Goal: Transaction & Acquisition: Purchase product/service

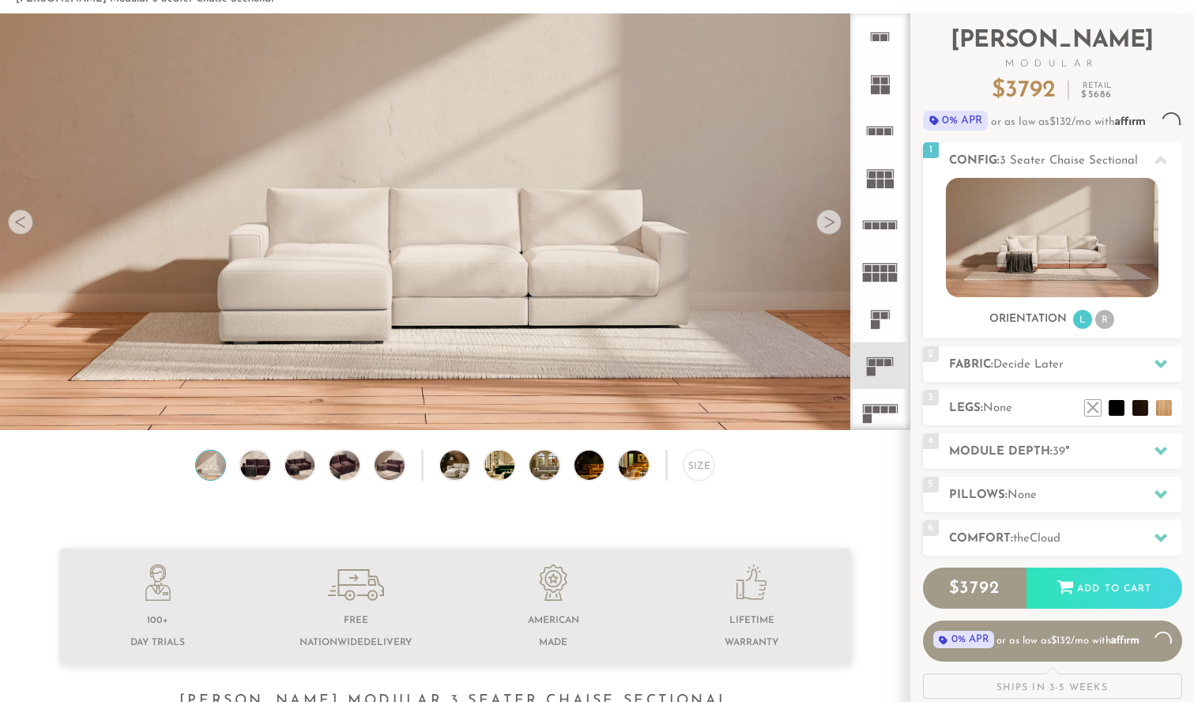
scroll to position [76, 0]
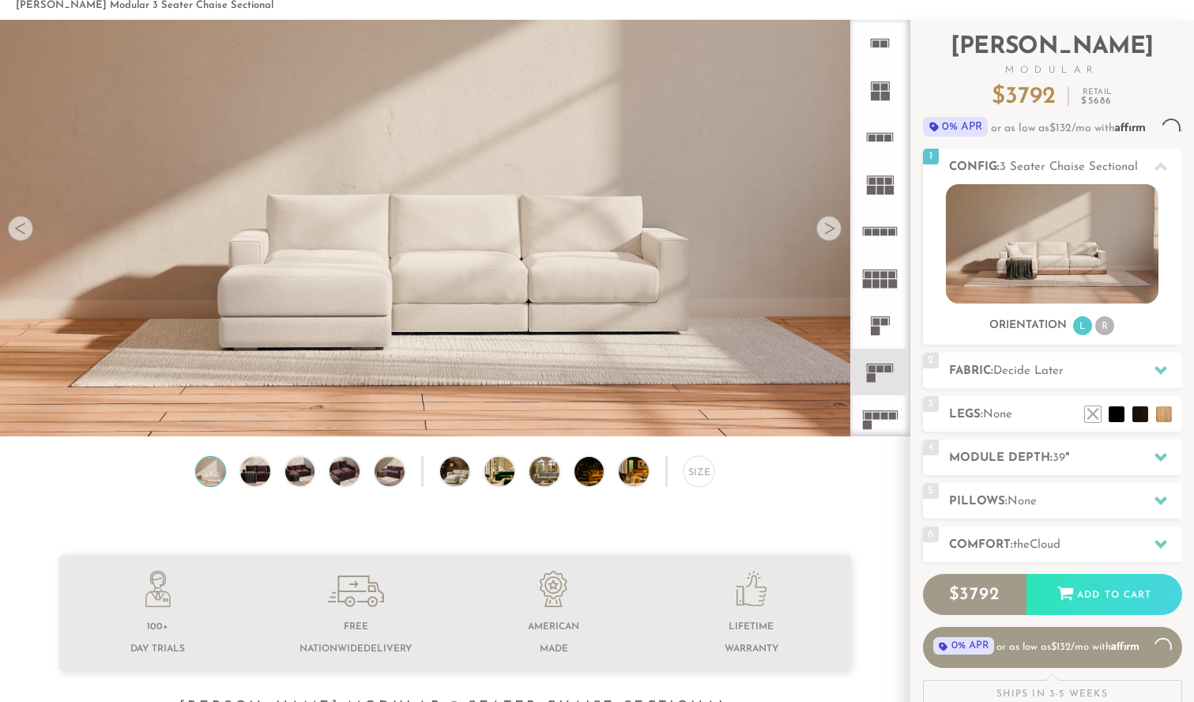
click at [833, 228] on div at bounding box center [828, 228] width 25 height 25
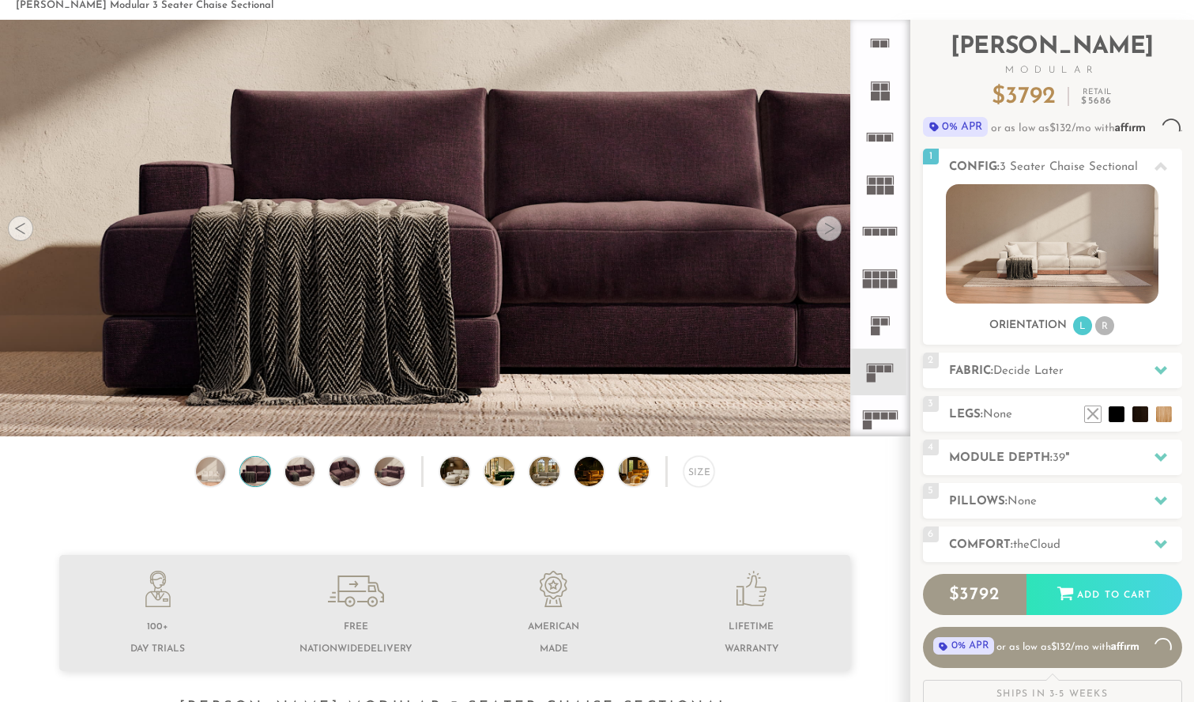
click at [833, 228] on div at bounding box center [828, 228] width 25 height 25
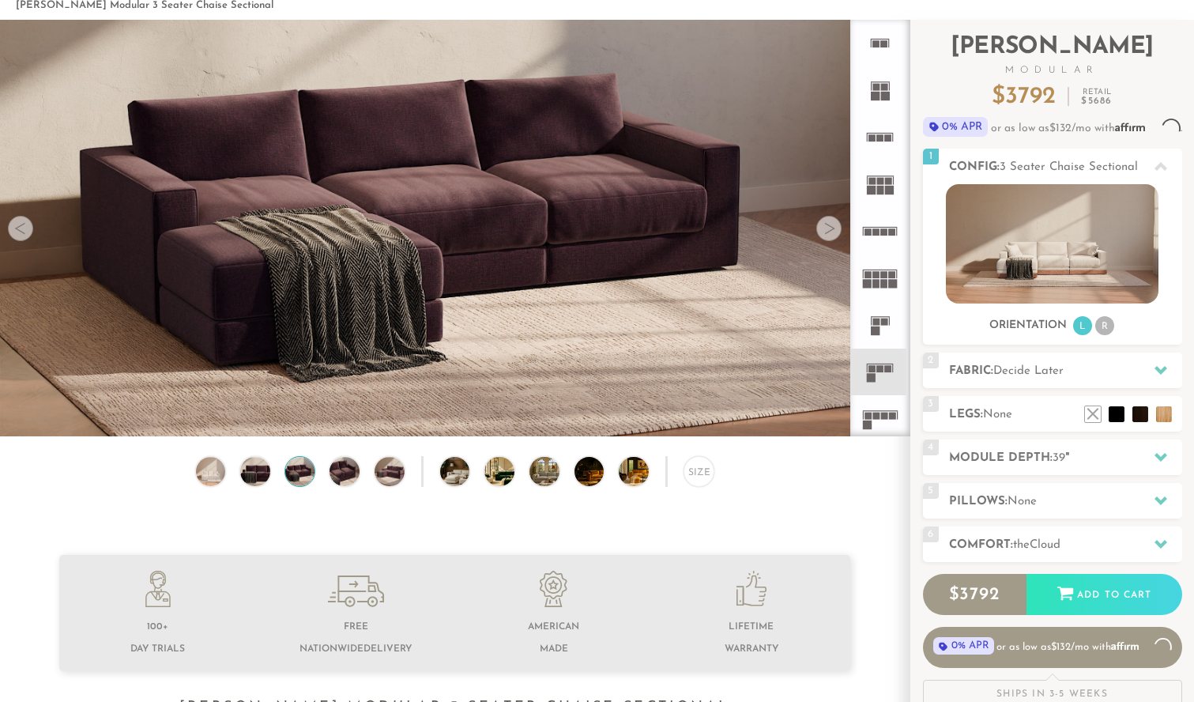
click at [833, 227] on div at bounding box center [828, 228] width 25 height 25
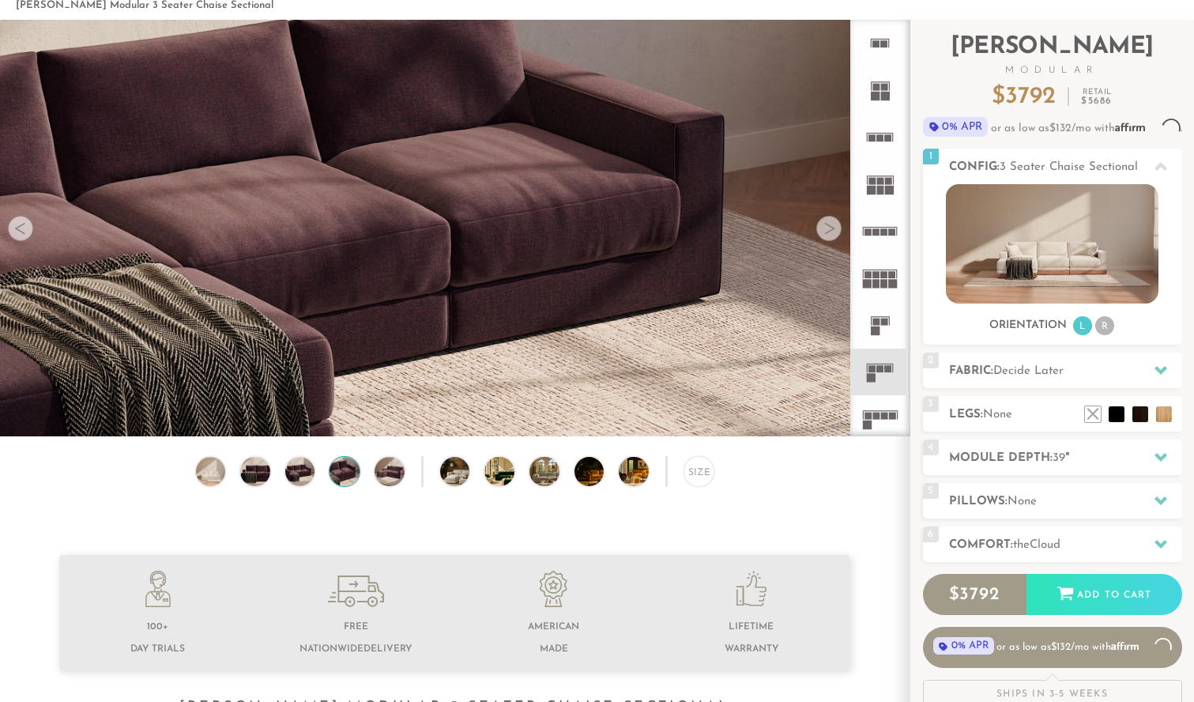
click at [833, 227] on div at bounding box center [828, 228] width 25 height 25
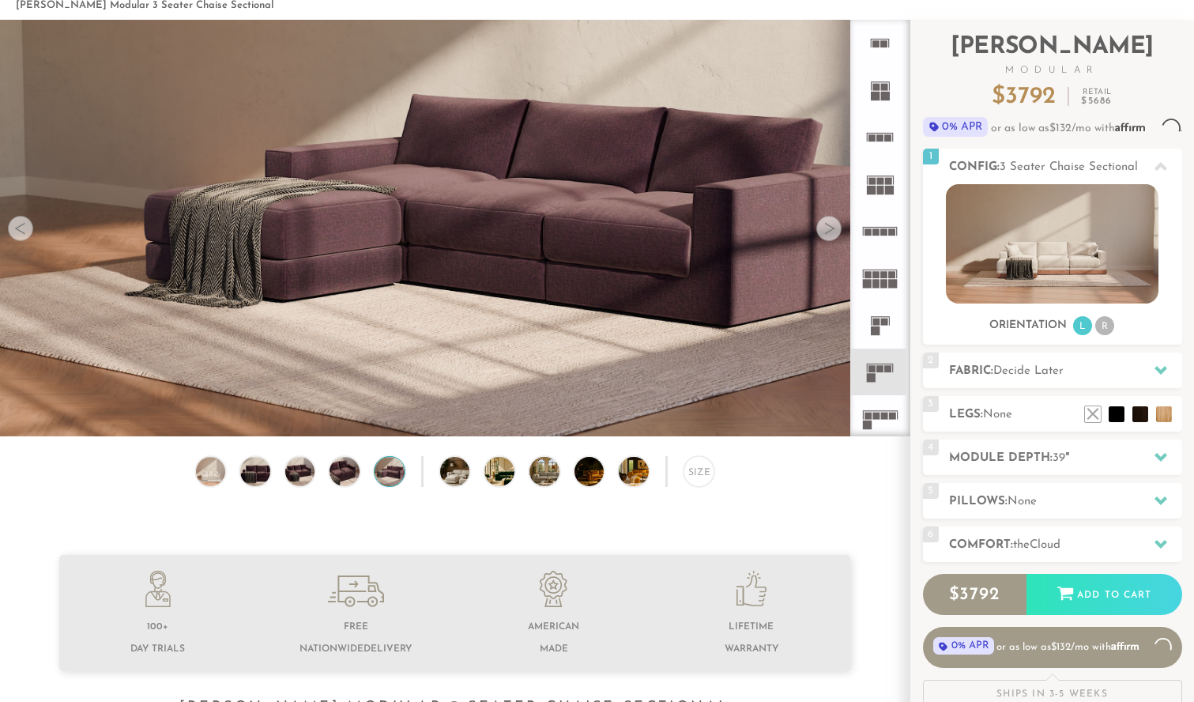
click at [833, 227] on div at bounding box center [828, 228] width 25 height 25
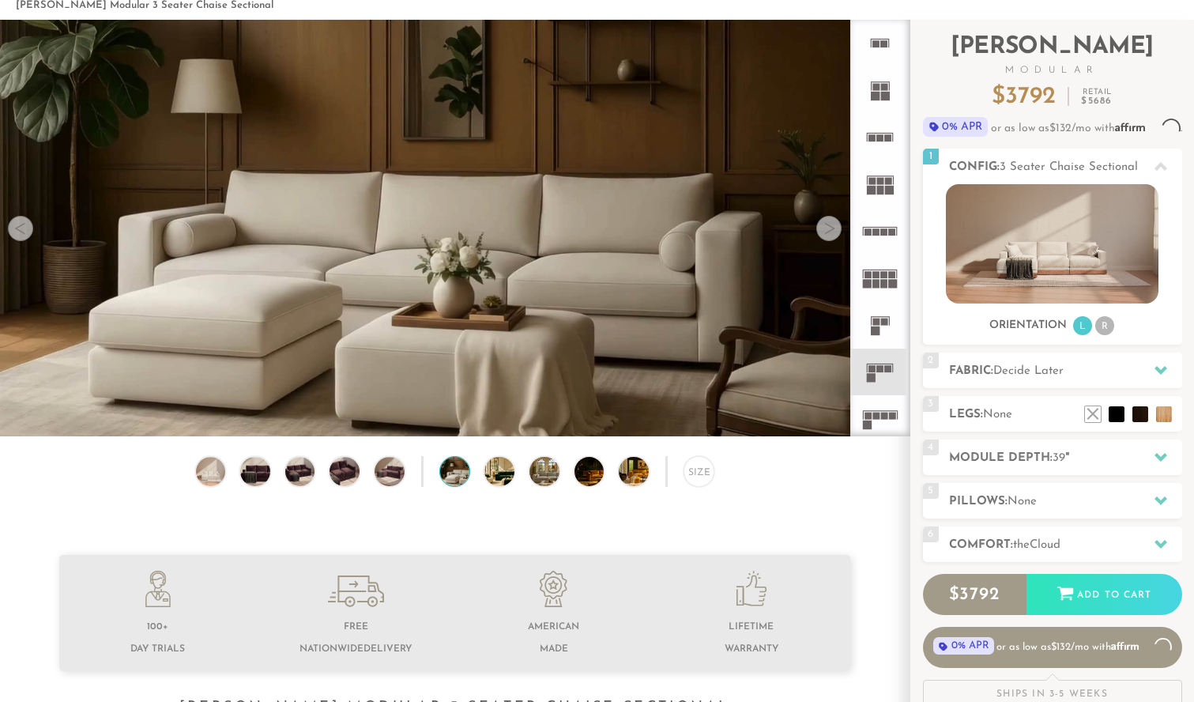
click at [833, 227] on div at bounding box center [828, 228] width 25 height 25
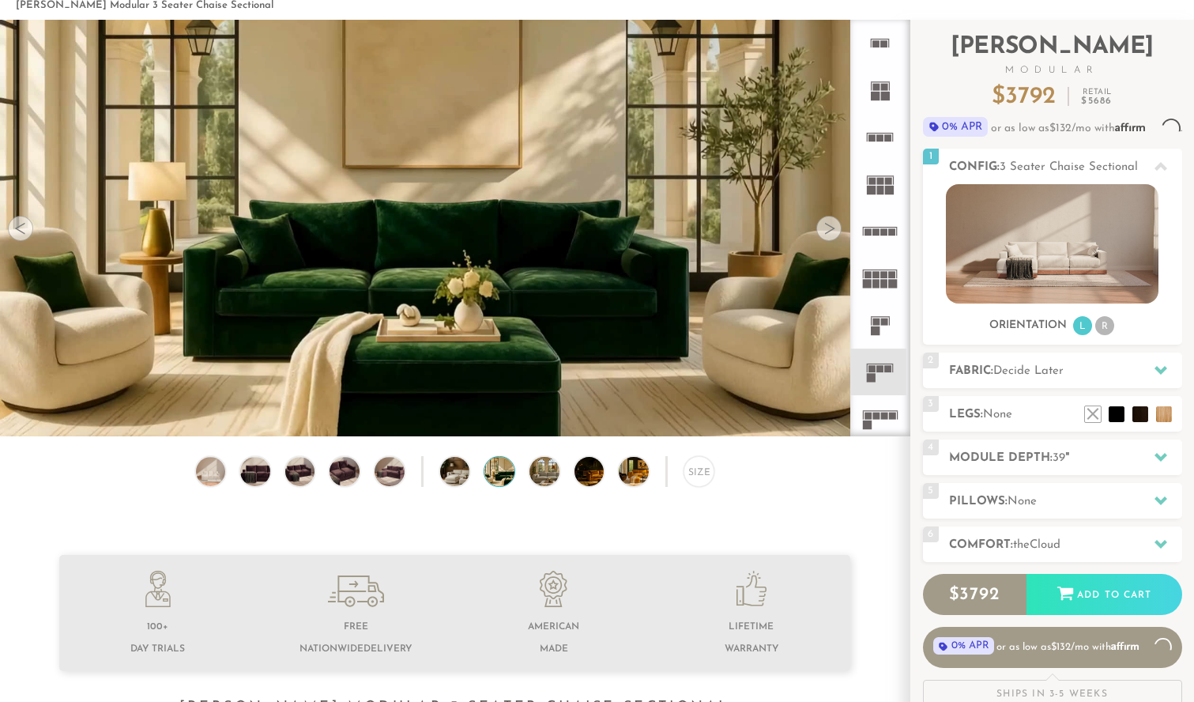
click at [833, 227] on div at bounding box center [828, 228] width 25 height 25
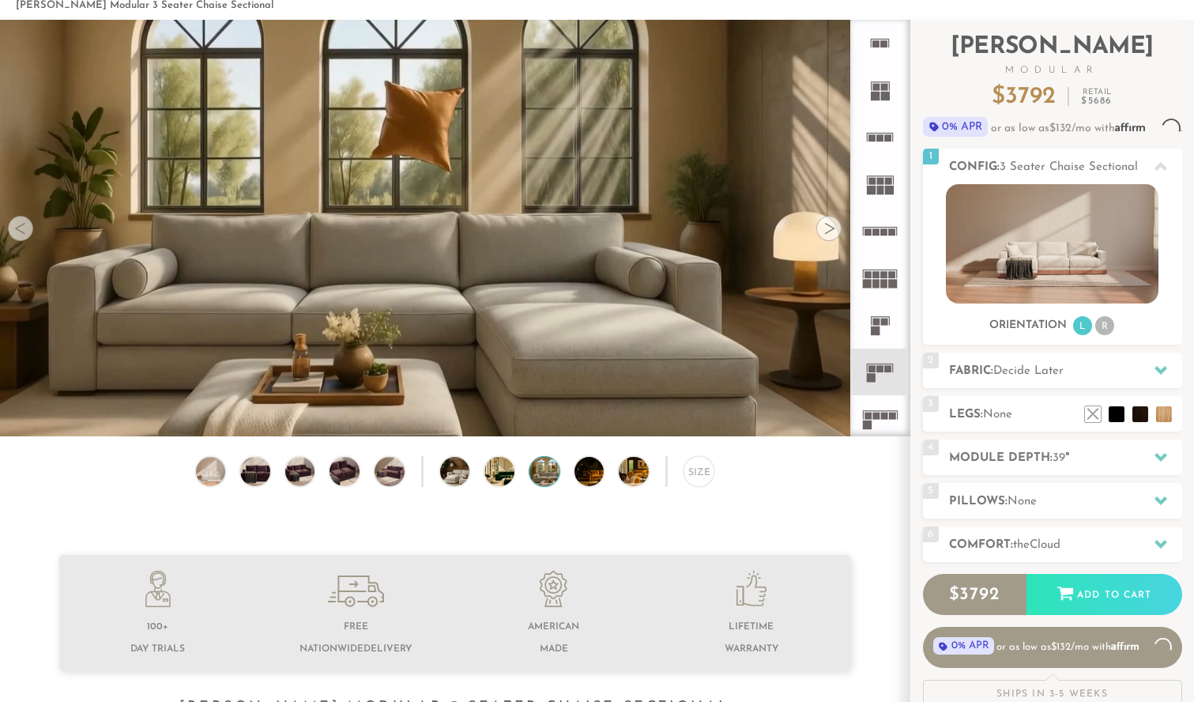
click at [833, 227] on div at bounding box center [828, 228] width 25 height 25
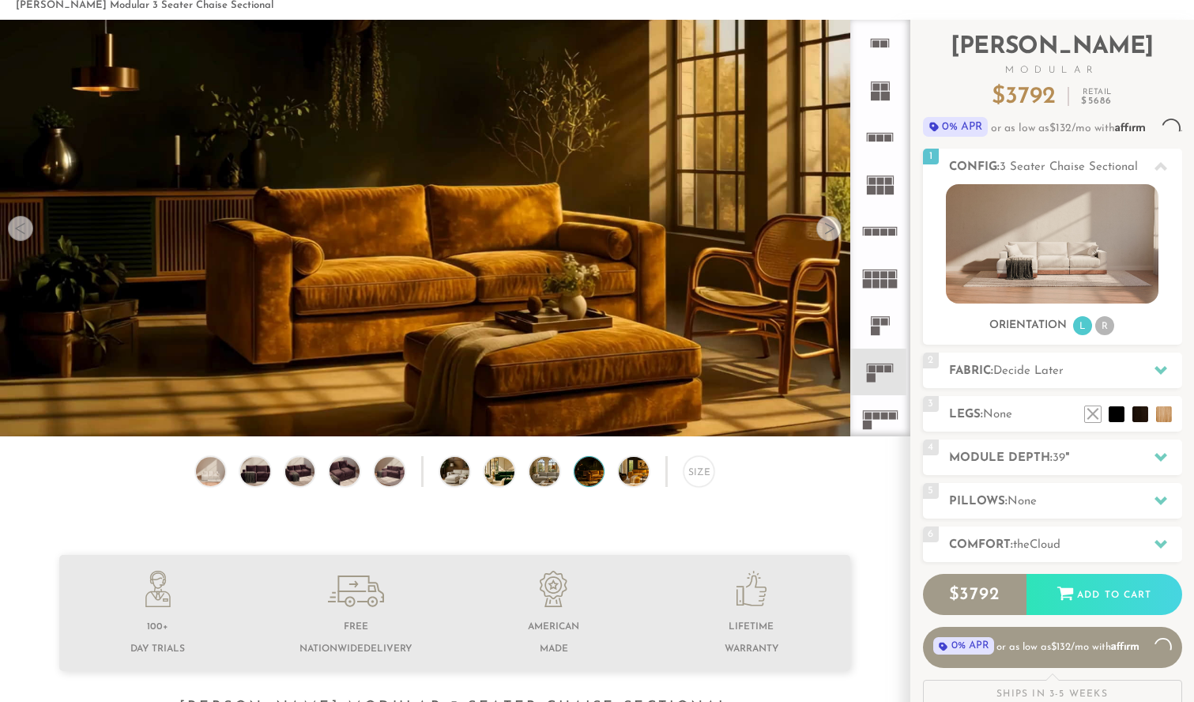
click at [833, 227] on div at bounding box center [828, 228] width 25 height 25
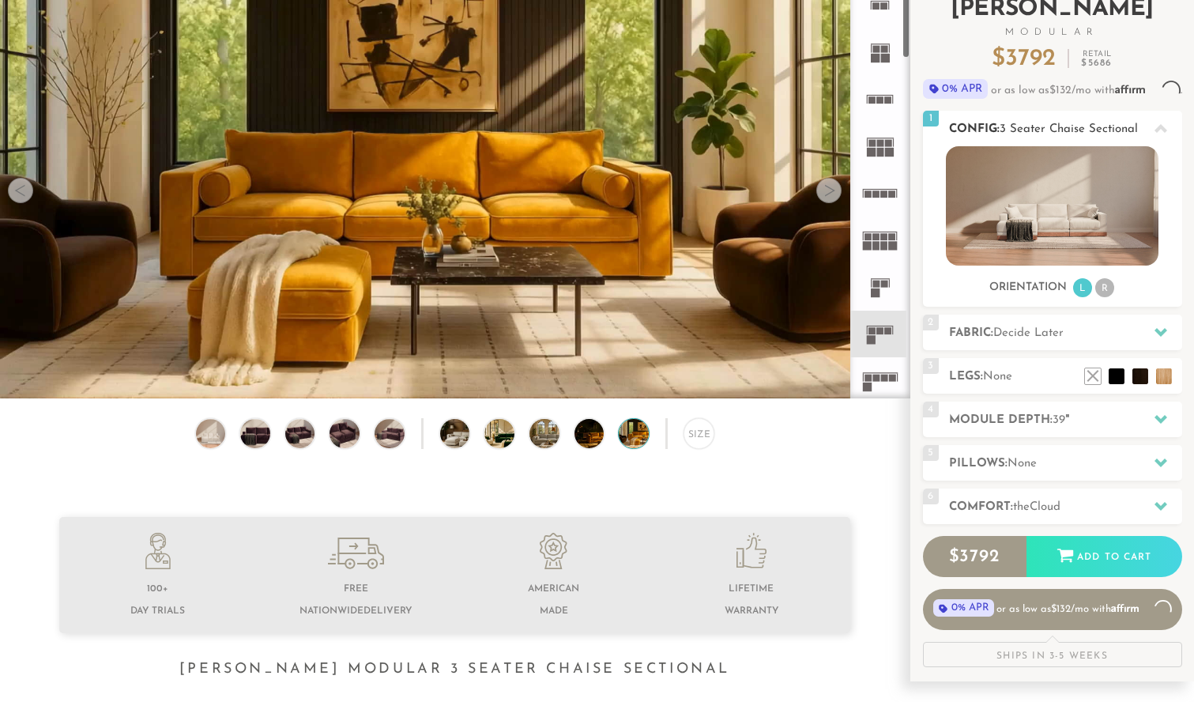
scroll to position [121, 0]
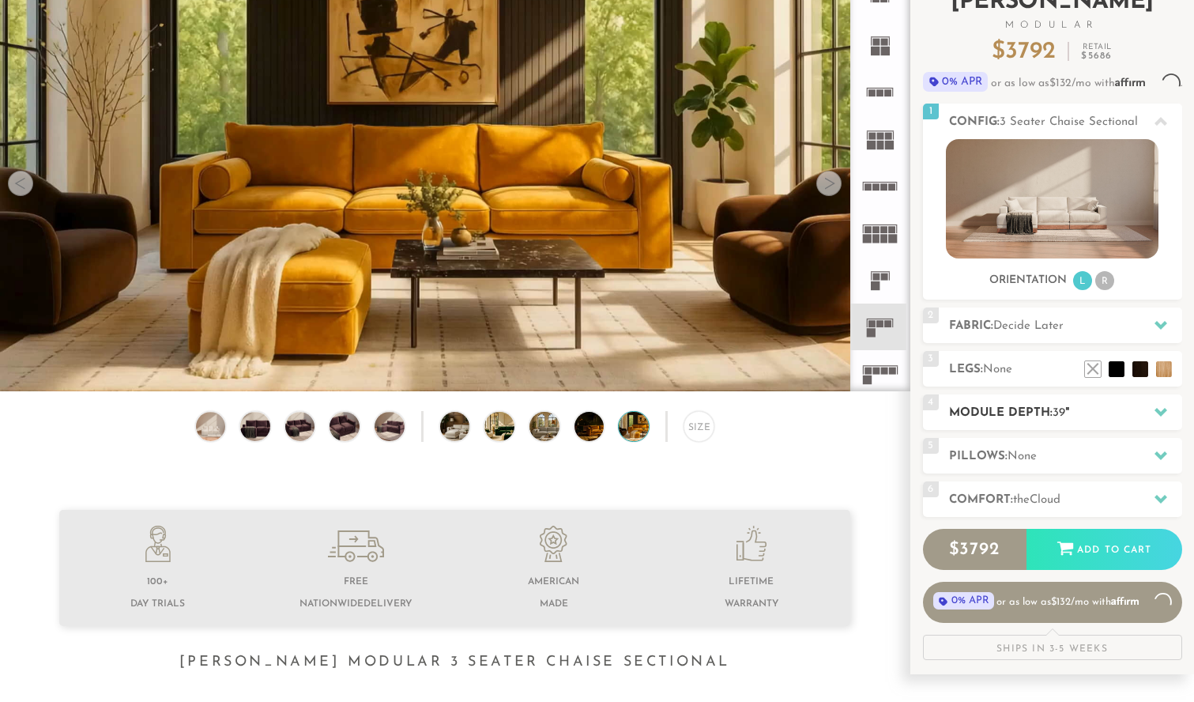
click at [1020, 417] on div "4 Module Depth: 39 "" at bounding box center [1052, 412] width 259 height 36
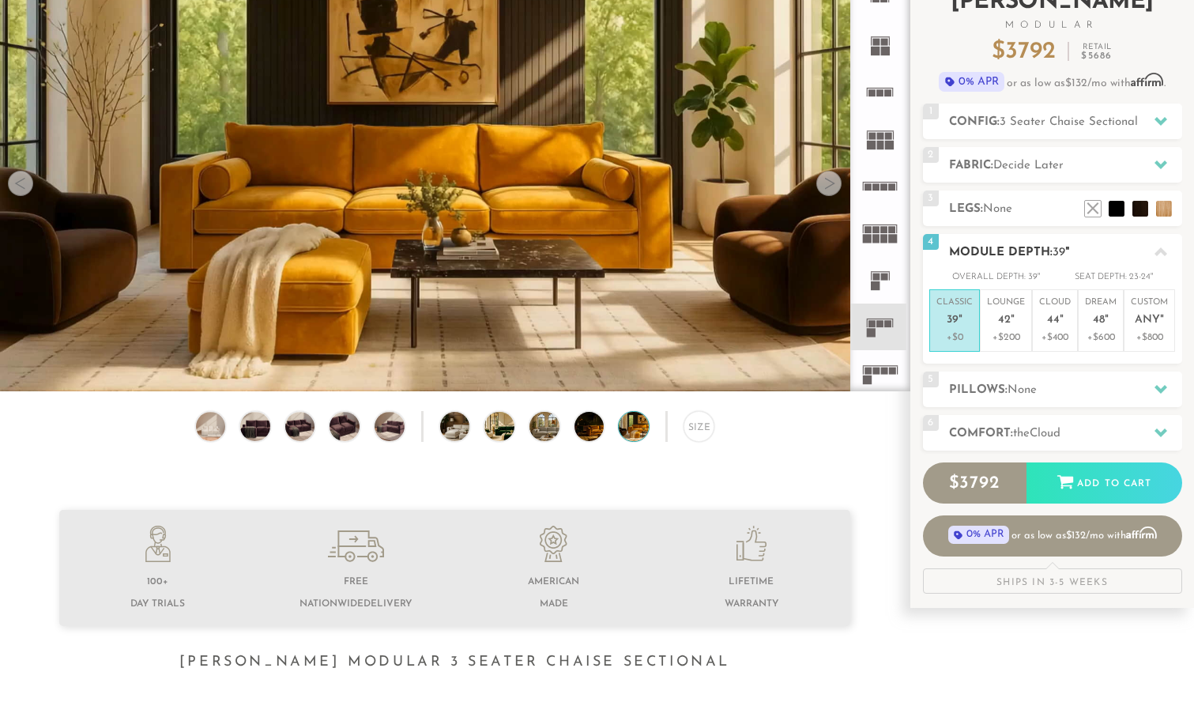
click at [941, 251] on div "4 Module Depth: 39 "" at bounding box center [1052, 252] width 259 height 36
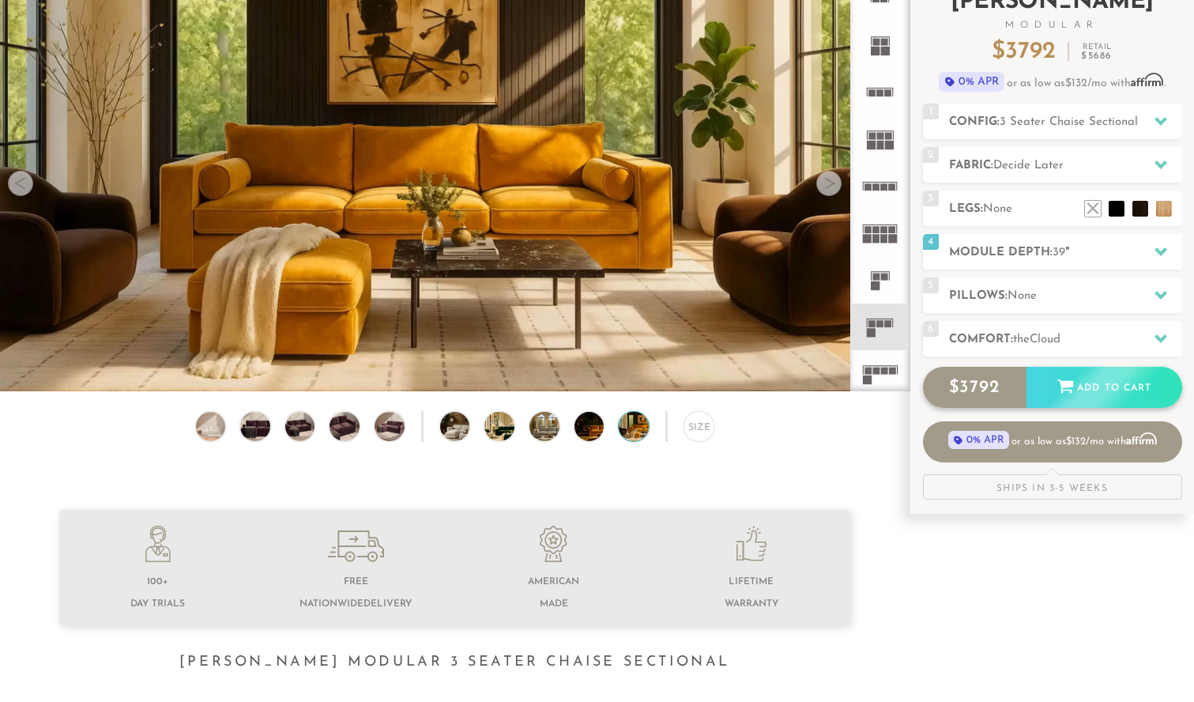
scroll to position [115, 0]
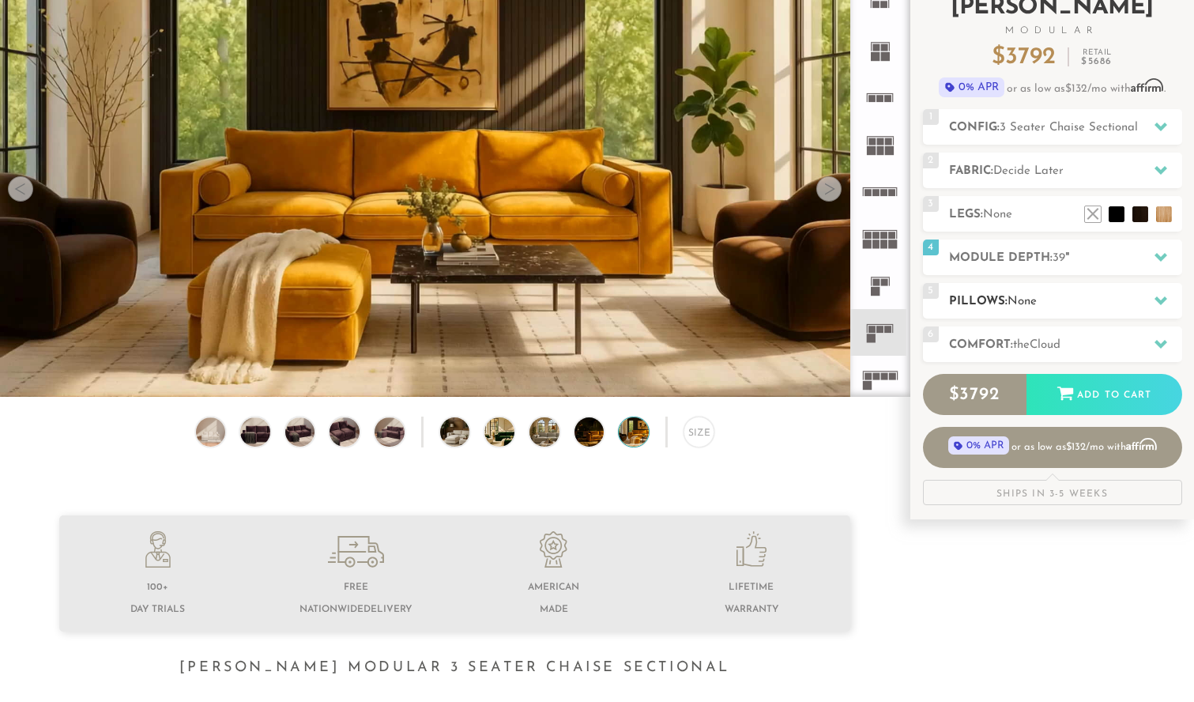
click at [1022, 304] on span "None" at bounding box center [1022, 302] width 29 height 12
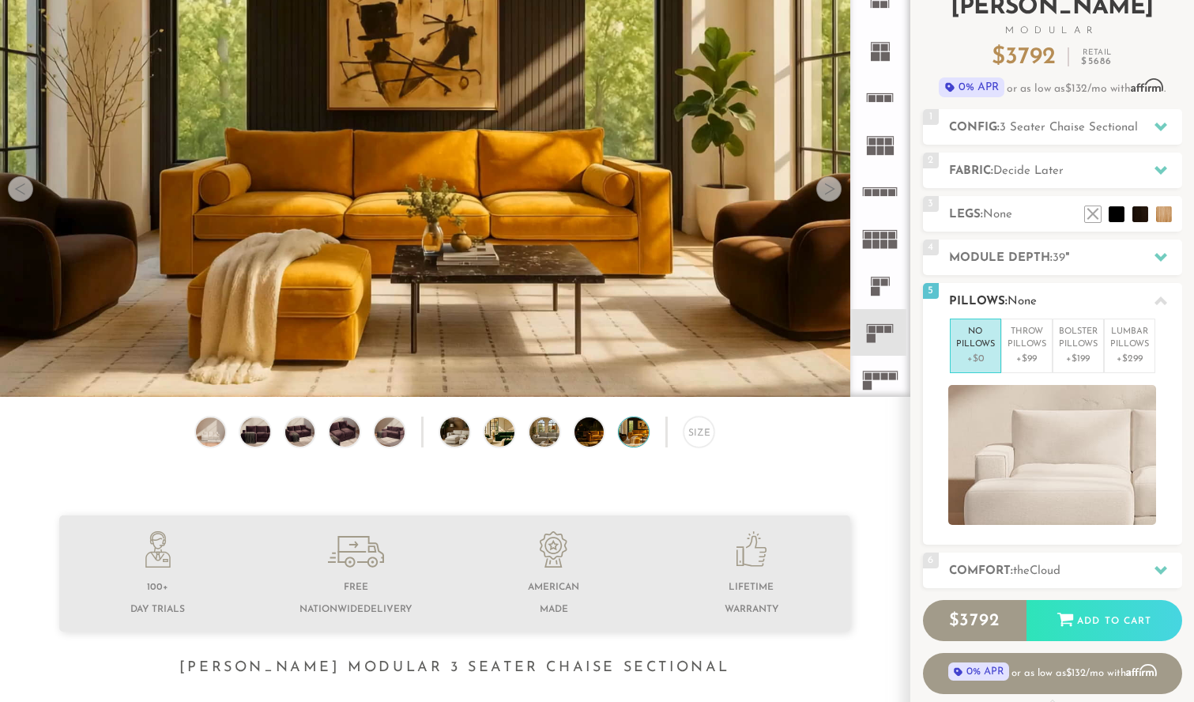
click at [1022, 304] on span "None" at bounding box center [1022, 302] width 29 height 12
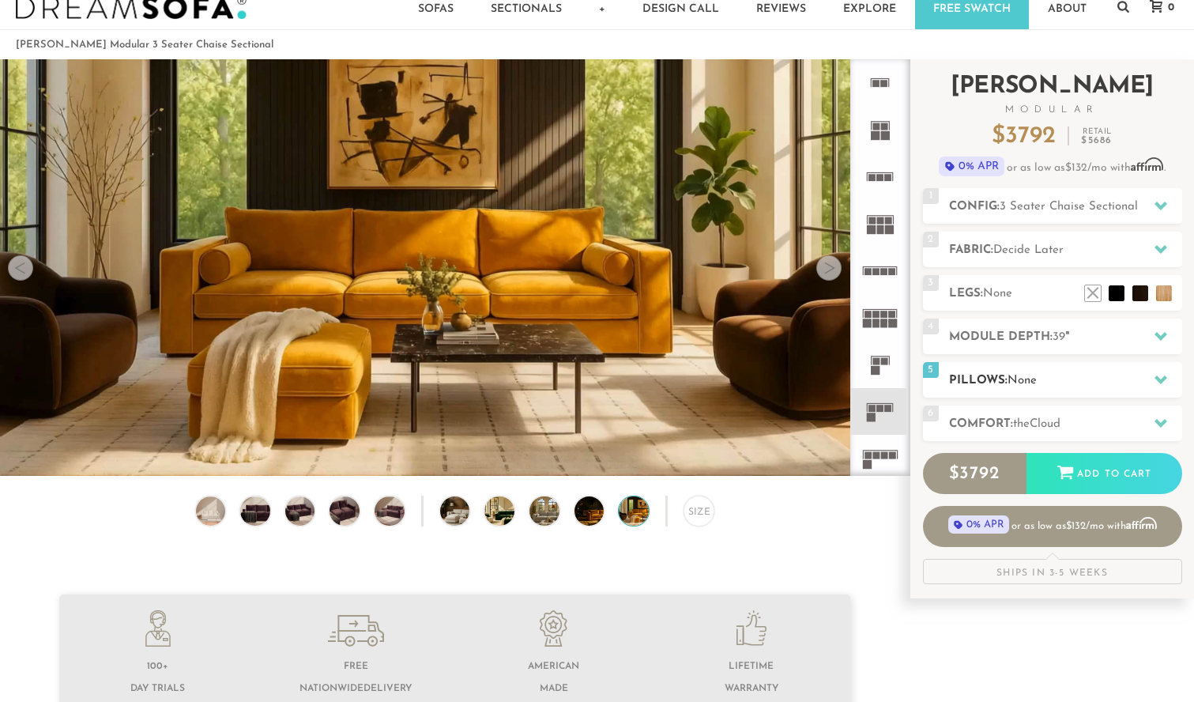
scroll to position [36, 0]
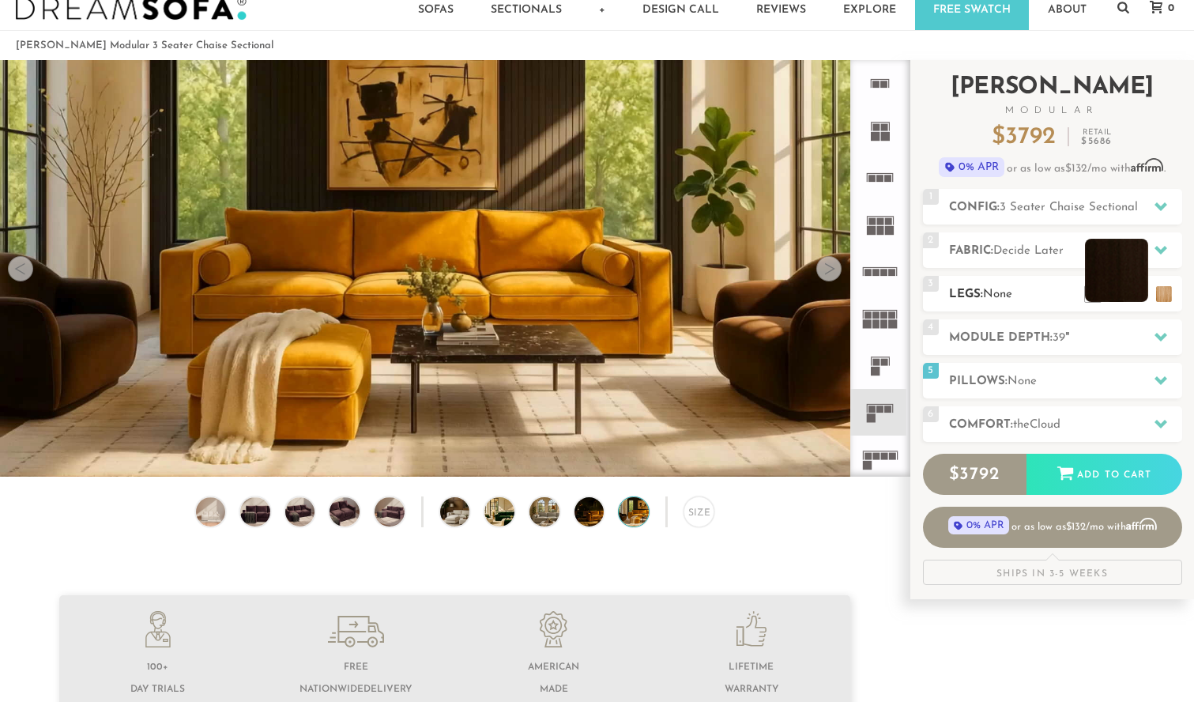
click at [1141, 295] on li at bounding box center [1116, 270] width 63 height 63
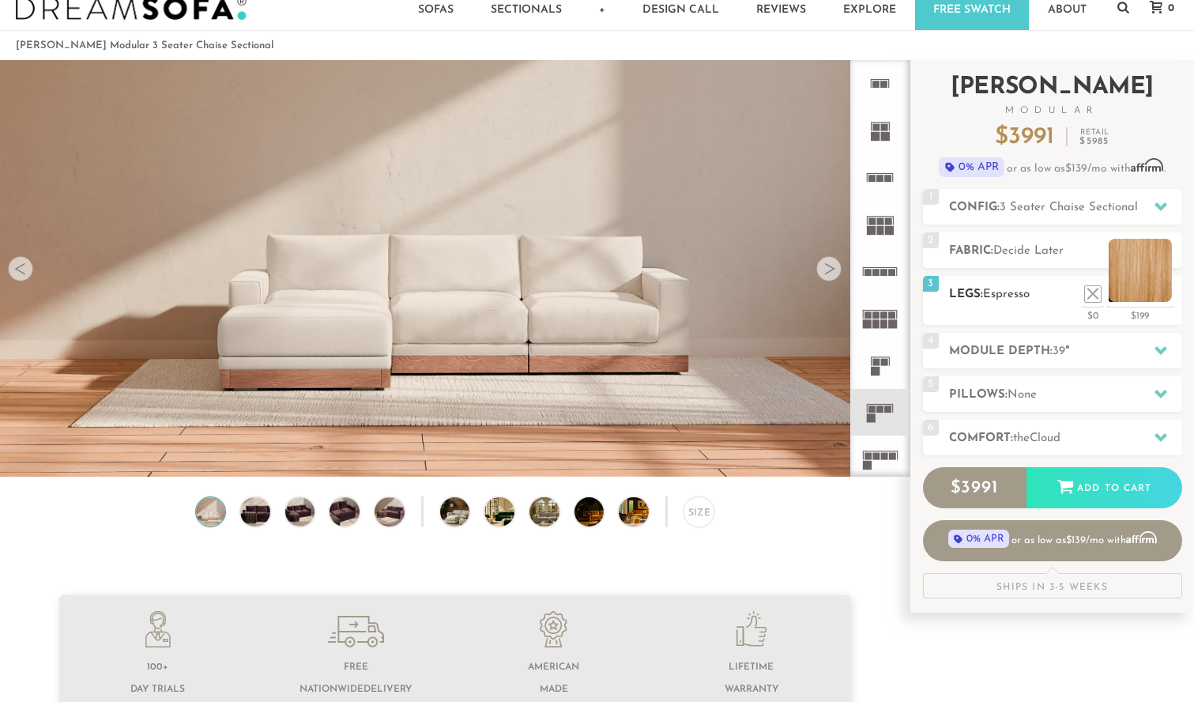
click at [1163, 301] on li at bounding box center [1140, 270] width 63 height 63
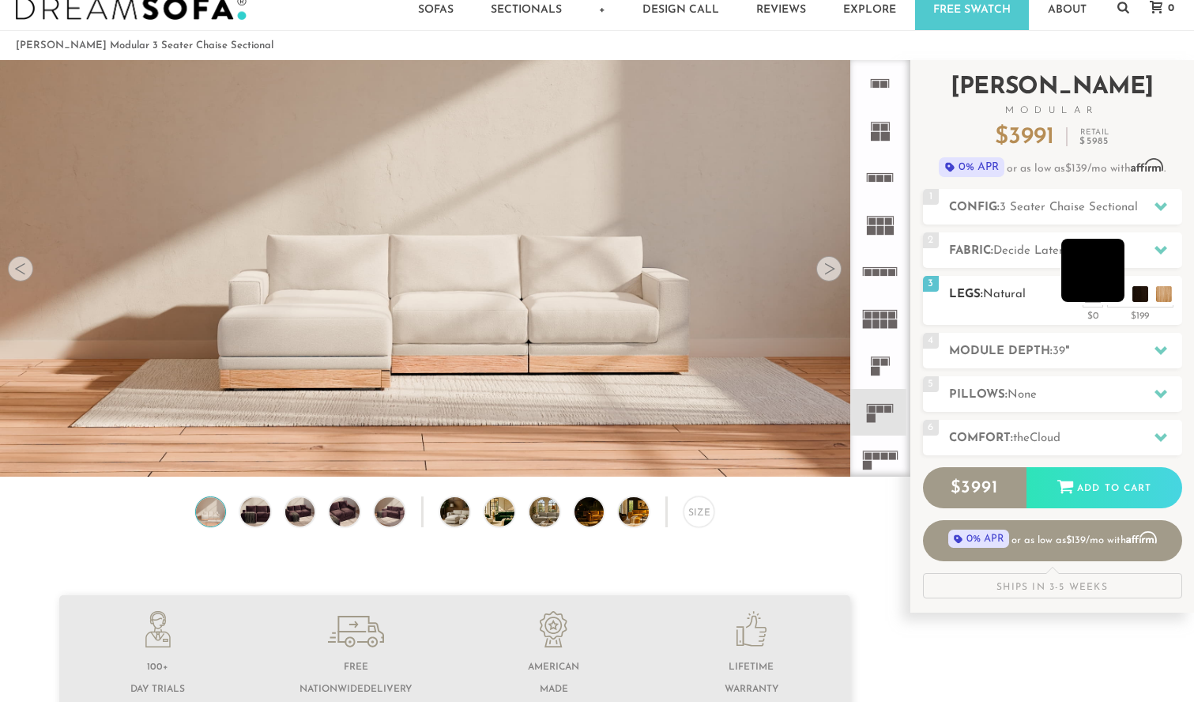
click at [1117, 296] on li at bounding box center [1093, 270] width 63 height 63
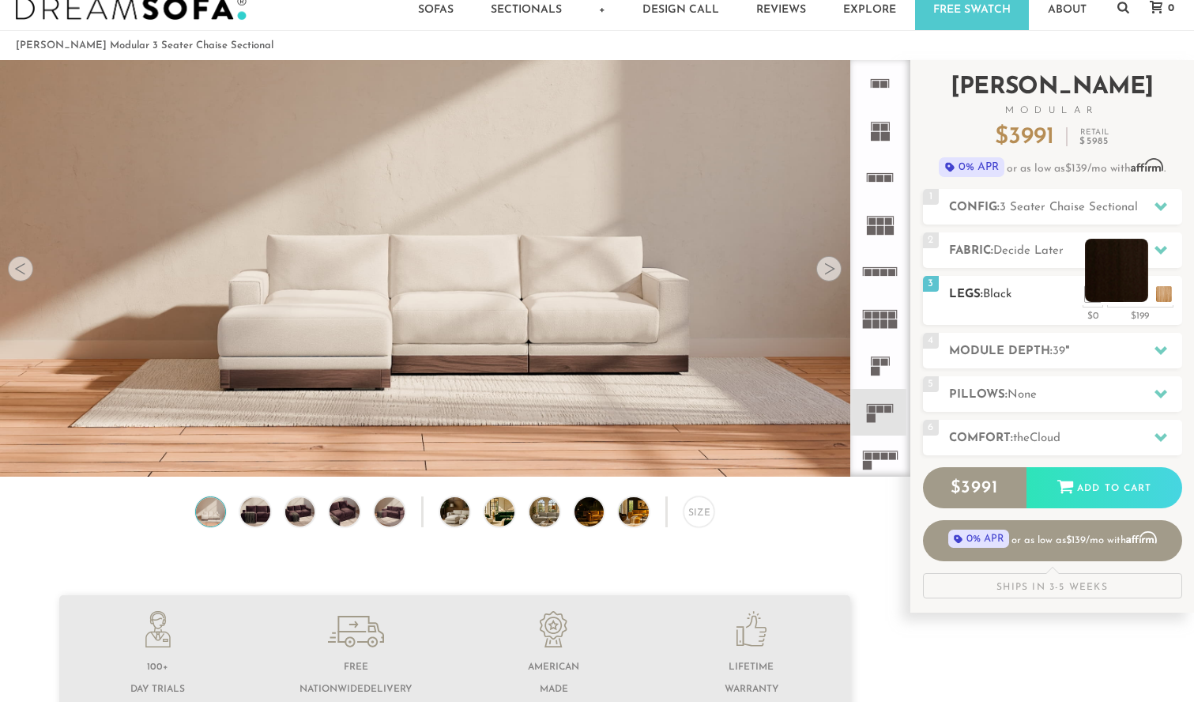
click at [1142, 296] on li at bounding box center [1116, 270] width 63 height 63
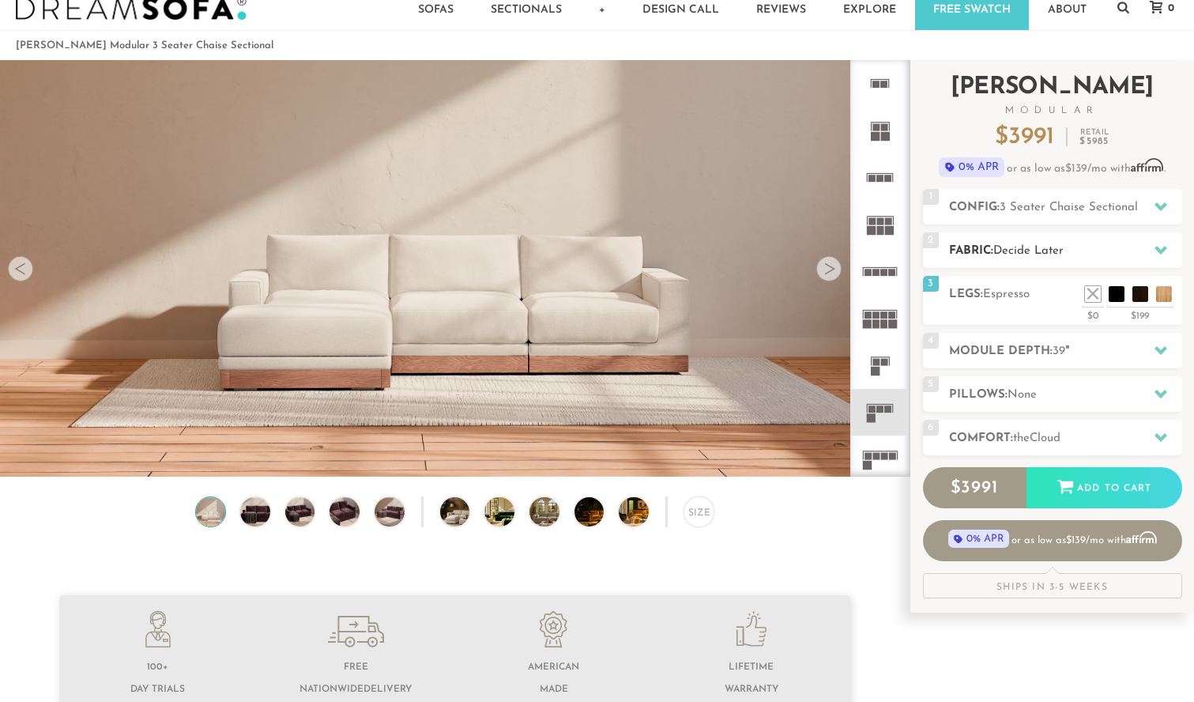
click at [1037, 250] on span "Decide Later" at bounding box center [1029, 251] width 70 height 12
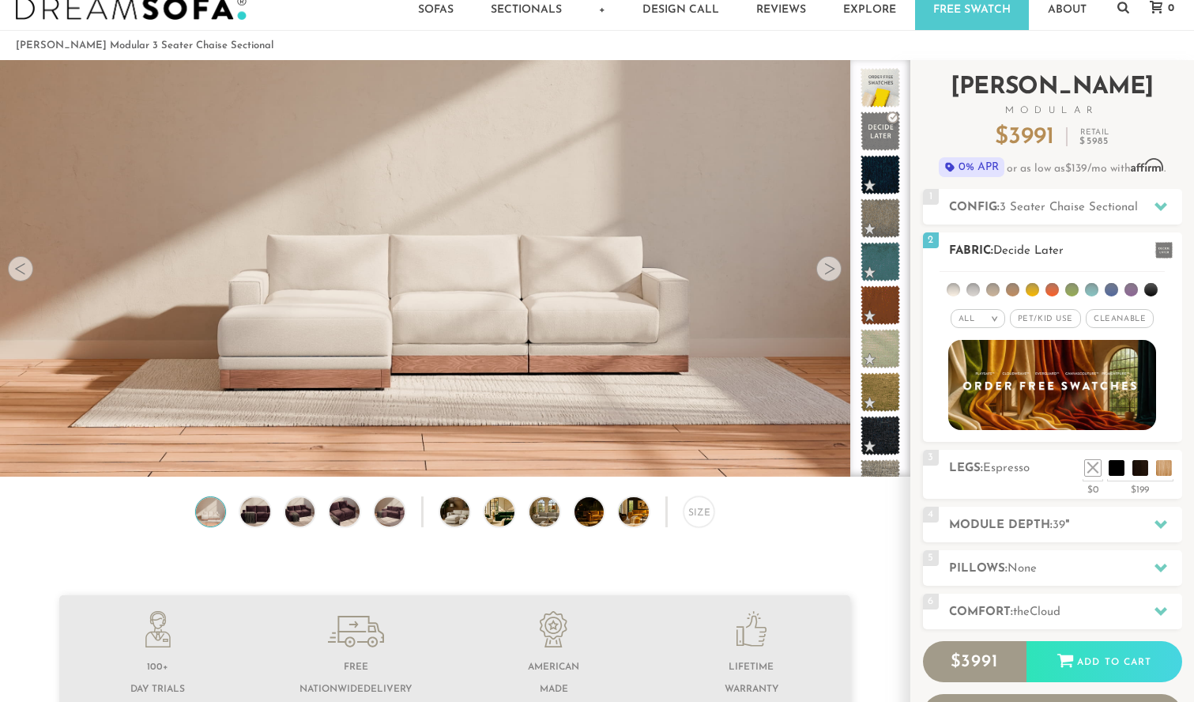
click at [1037, 250] on span "Decide Later" at bounding box center [1029, 251] width 70 height 12
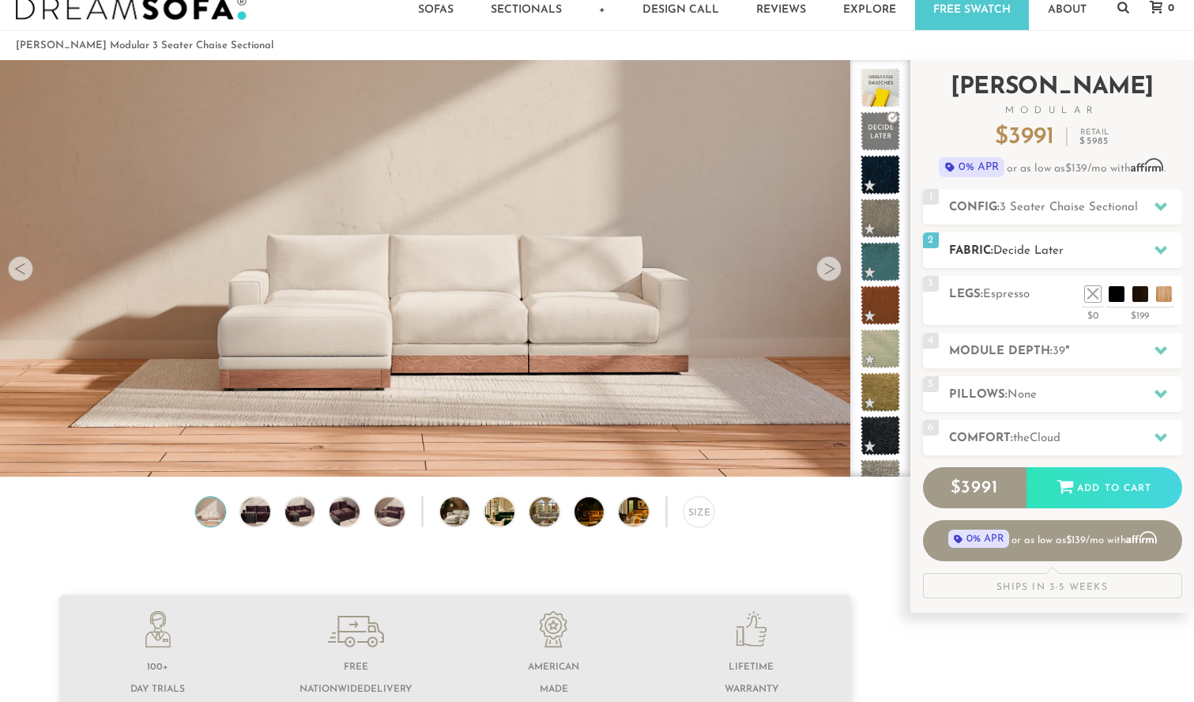
click at [1037, 250] on span "Decide Later" at bounding box center [1029, 251] width 70 height 12
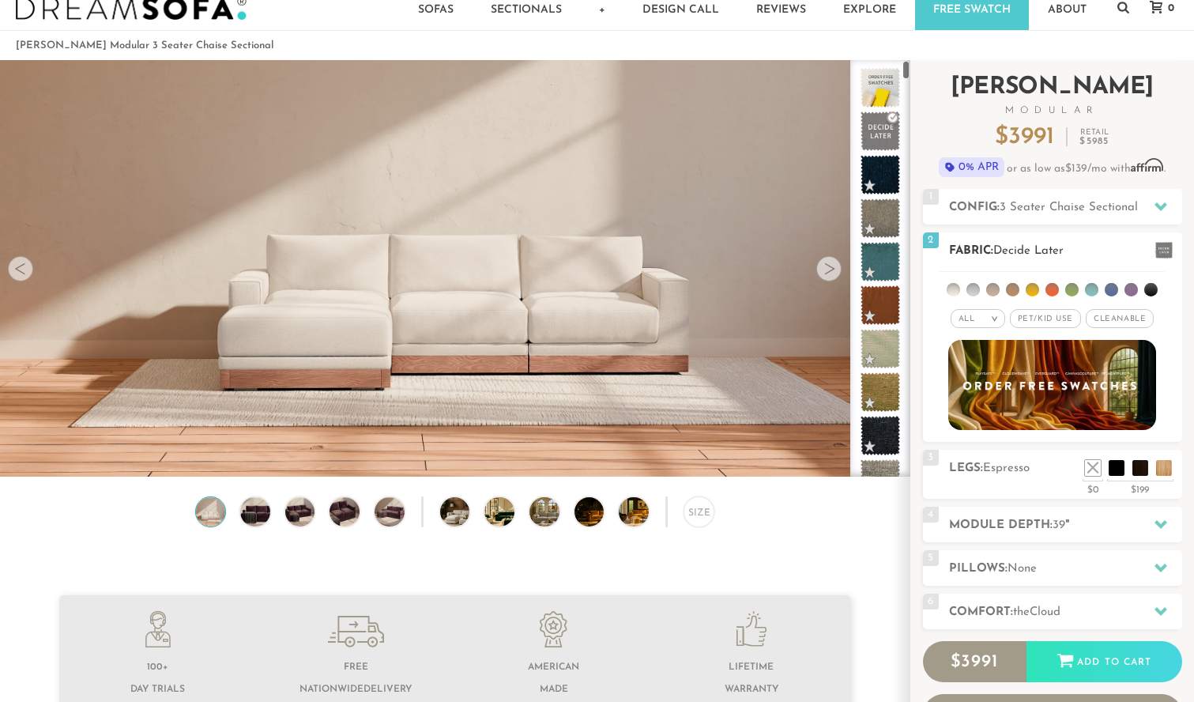
scroll to position [-1, 0]
click at [982, 322] on div "All >" at bounding box center [978, 318] width 55 height 19
click at [987, 411] on li "Popular" at bounding box center [978, 406] width 55 height 25
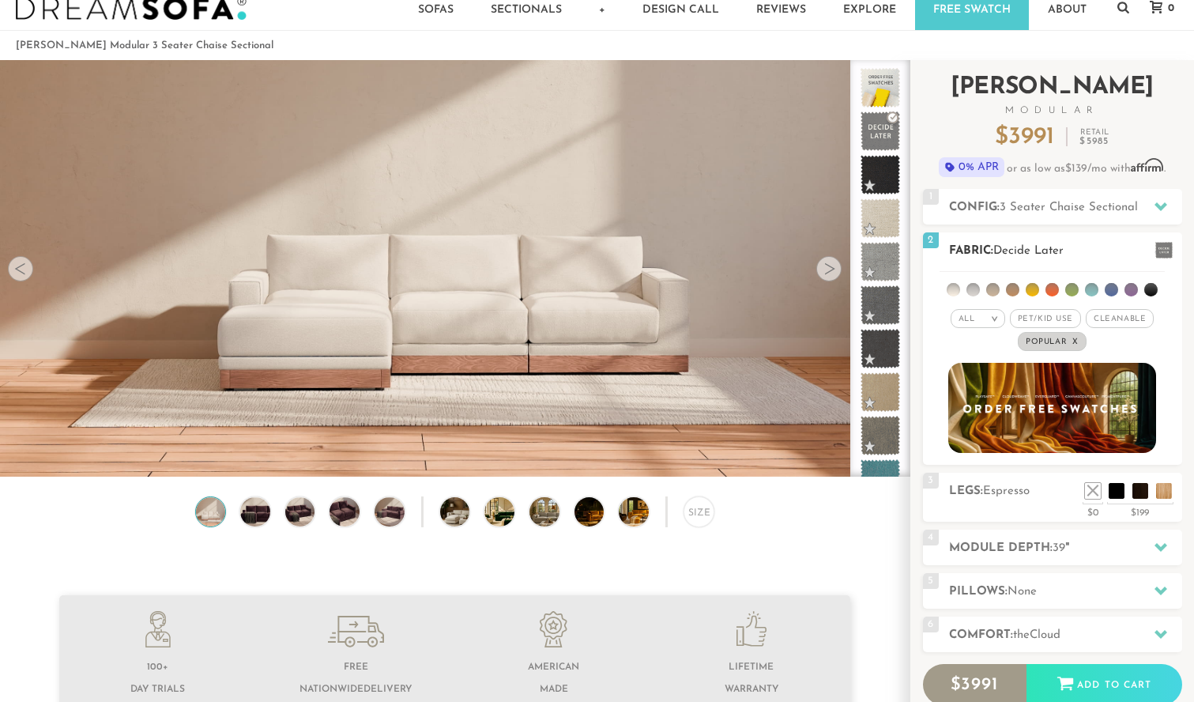
click at [992, 316] on em ">" at bounding box center [995, 319] width 12 height 8
click at [981, 430] on li "Durable" at bounding box center [978, 430] width 55 height 22
click at [1053, 319] on span "Pet/Kid Use x" at bounding box center [1045, 318] width 71 height 19
click at [1122, 311] on span "Cleanable x" at bounding box center [1126, 318] width 68 height 19
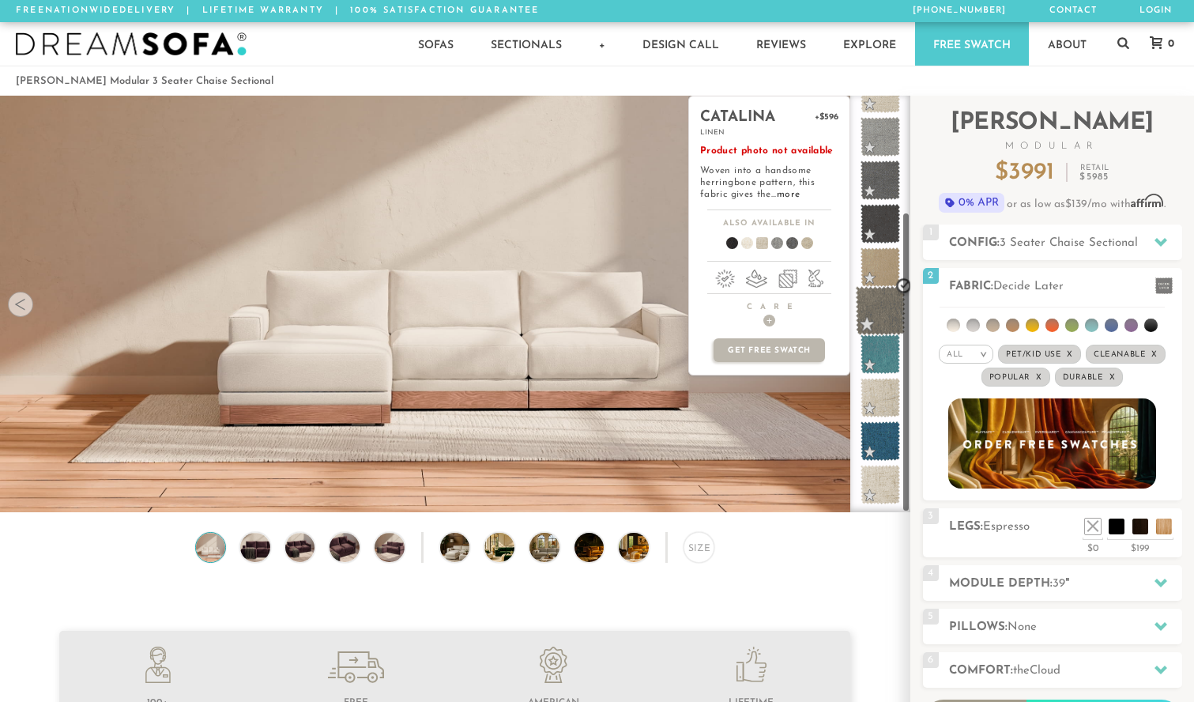
scroll to position [160, 0]
click at [881, 270] on span at bounding box center [881, 268] width 50 height 50
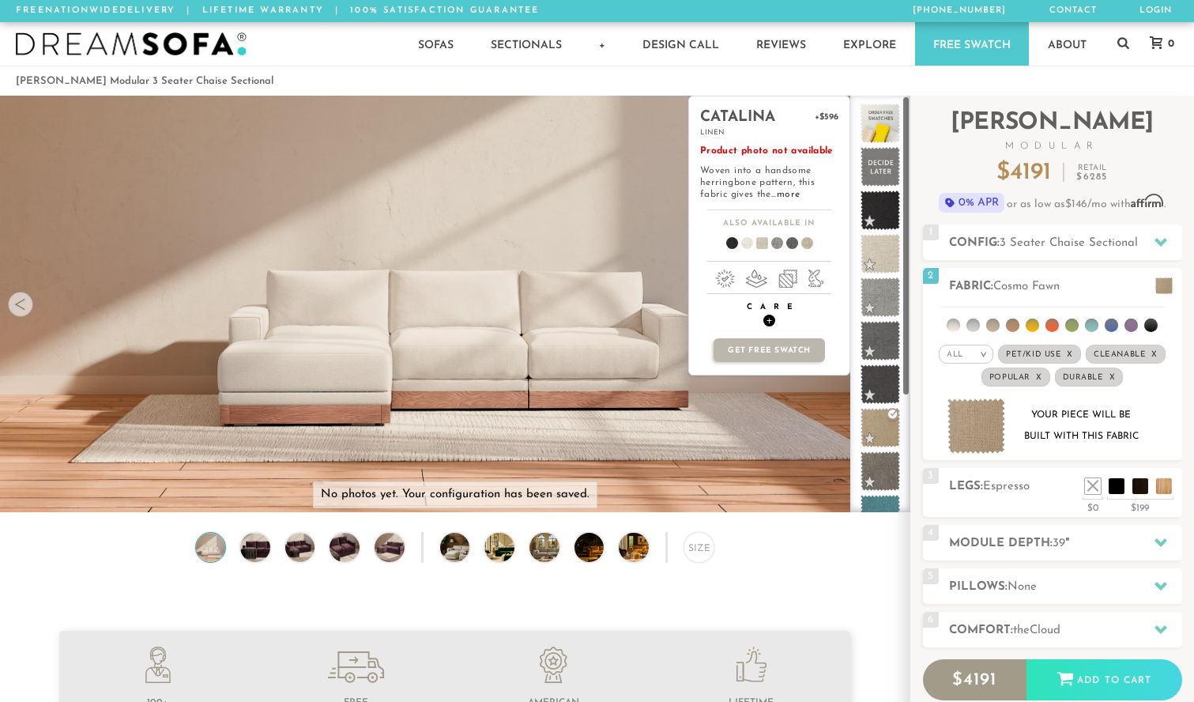
scroll to position [0, 0]
click at [877, 198] on span at bounding box center [881, 211] width 50 height 50
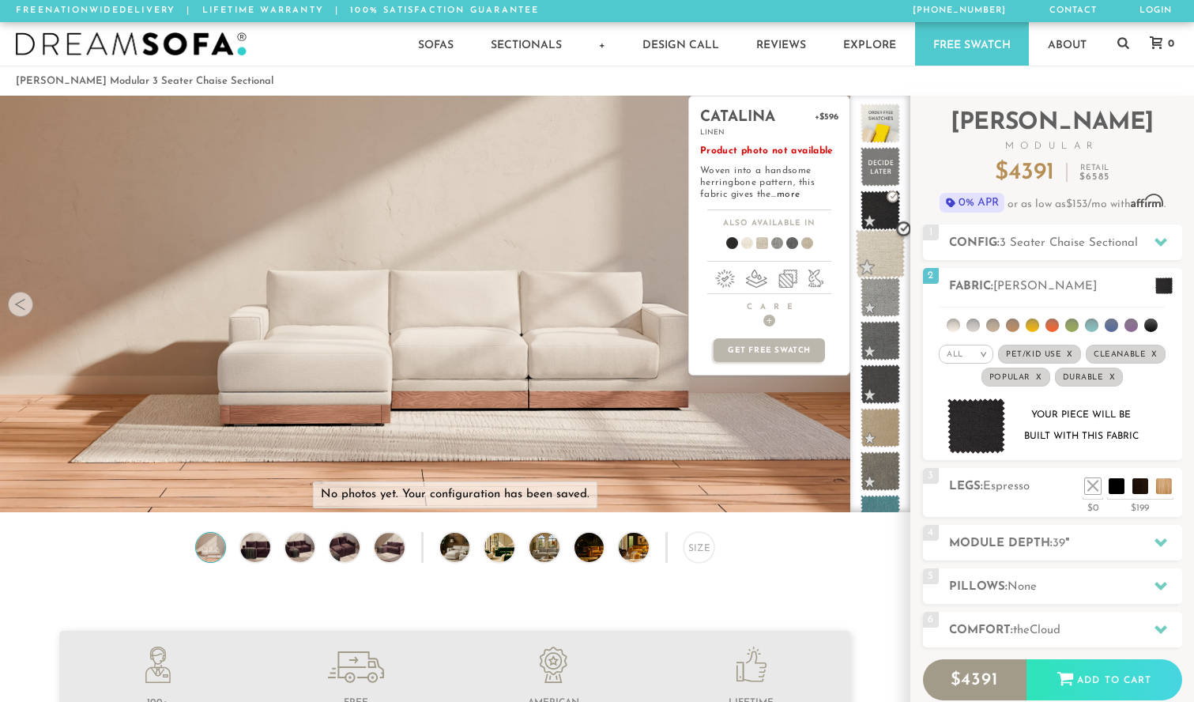
click at [888, 255] on span at bounding box center [881, 254] width 50 height 50
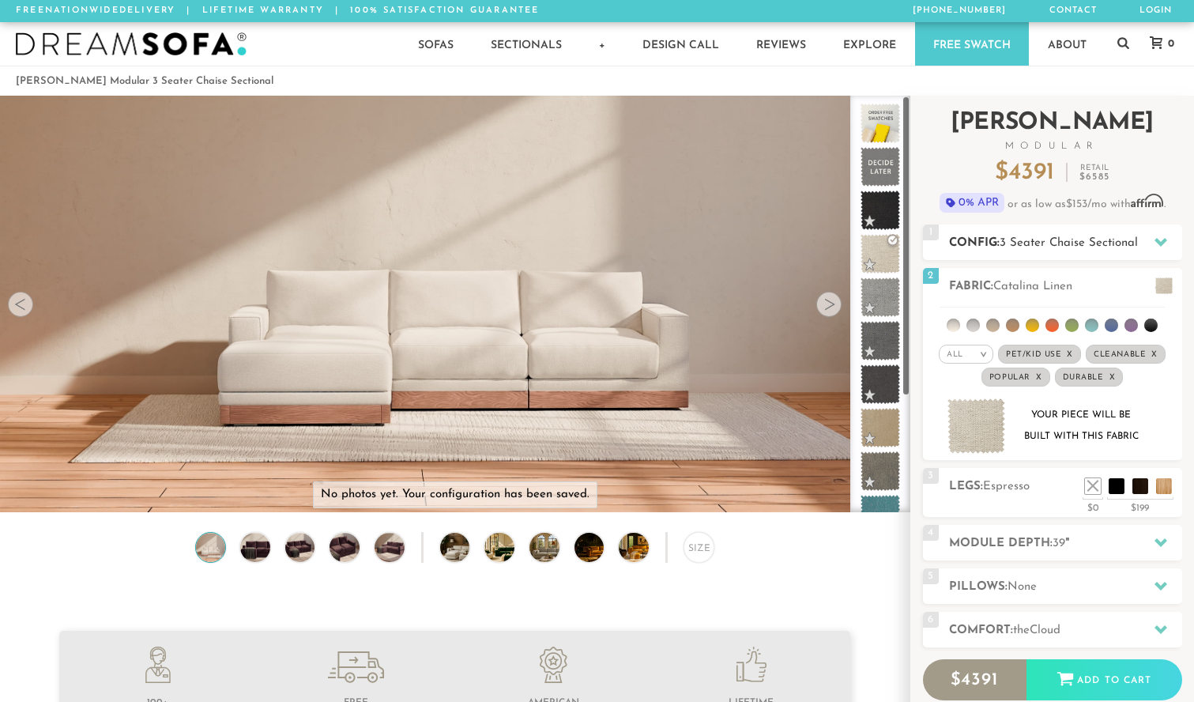
click at [1002, 241] on h2 "Config: 3 Seater Chaise Sectional" at bounding box center [1065, 243] width 233 height 18
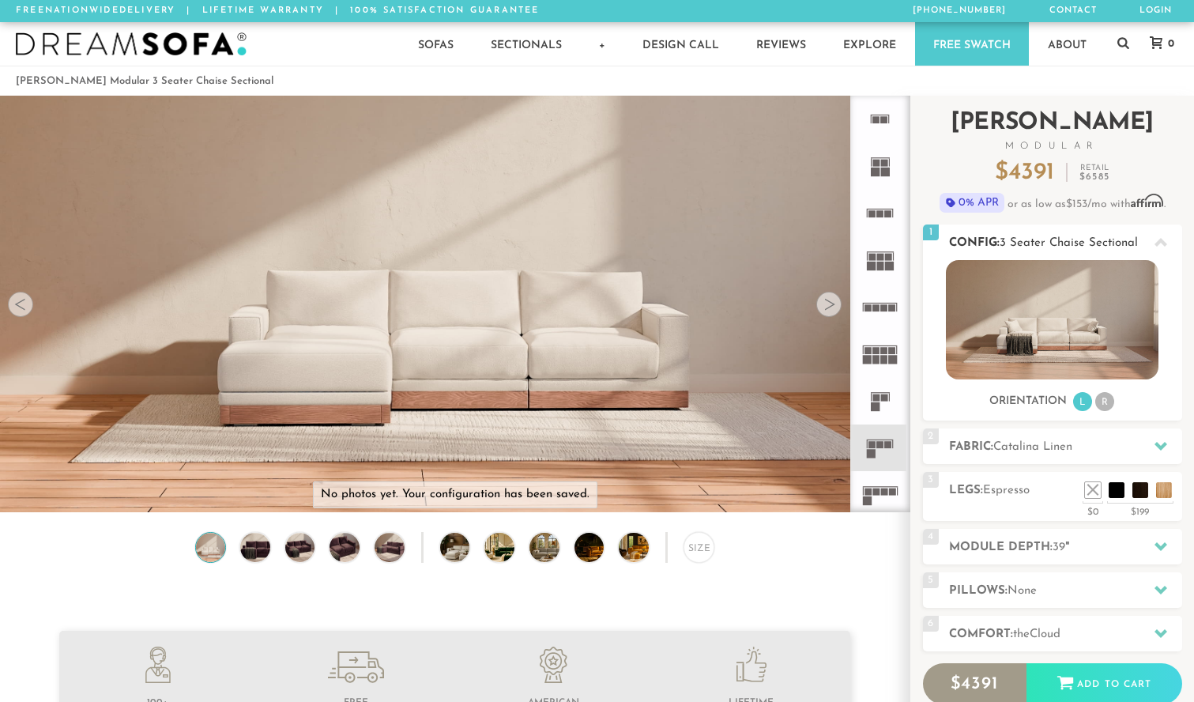
click at [1109, 405] on li "R" at bounding box center [1105, 401] width 19 height 19
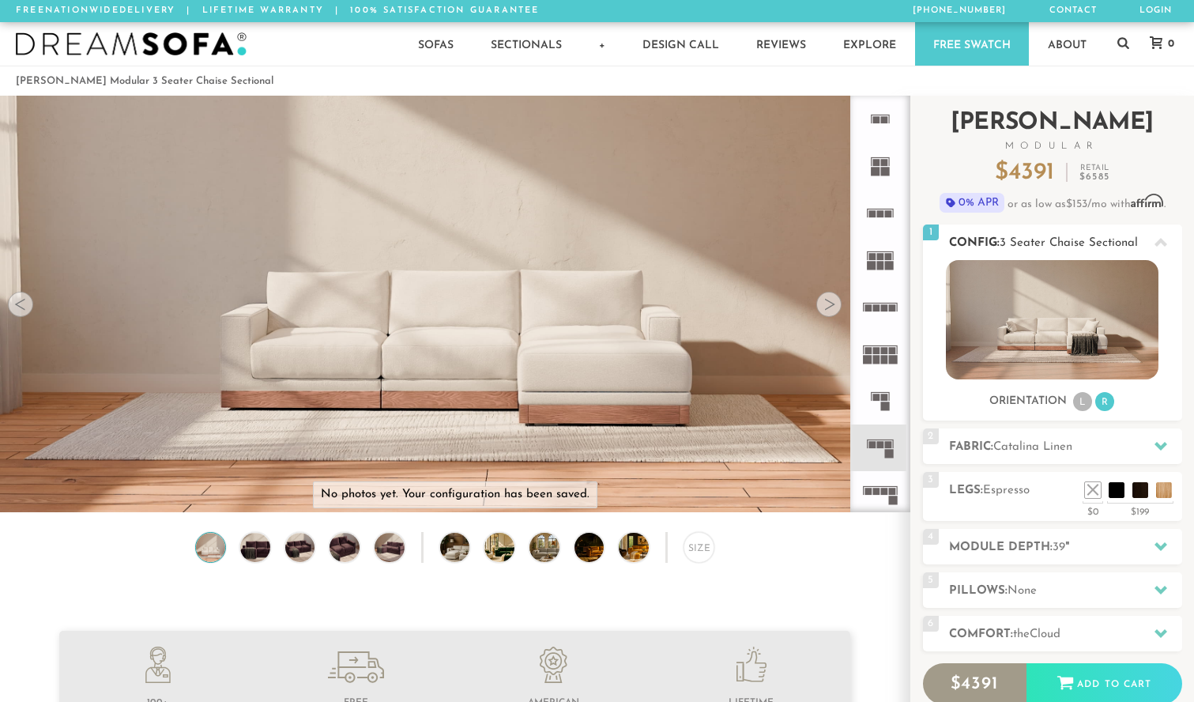
click at [1089, 403] on li "L" at bounding box center [1082, 401] width 19 height 19
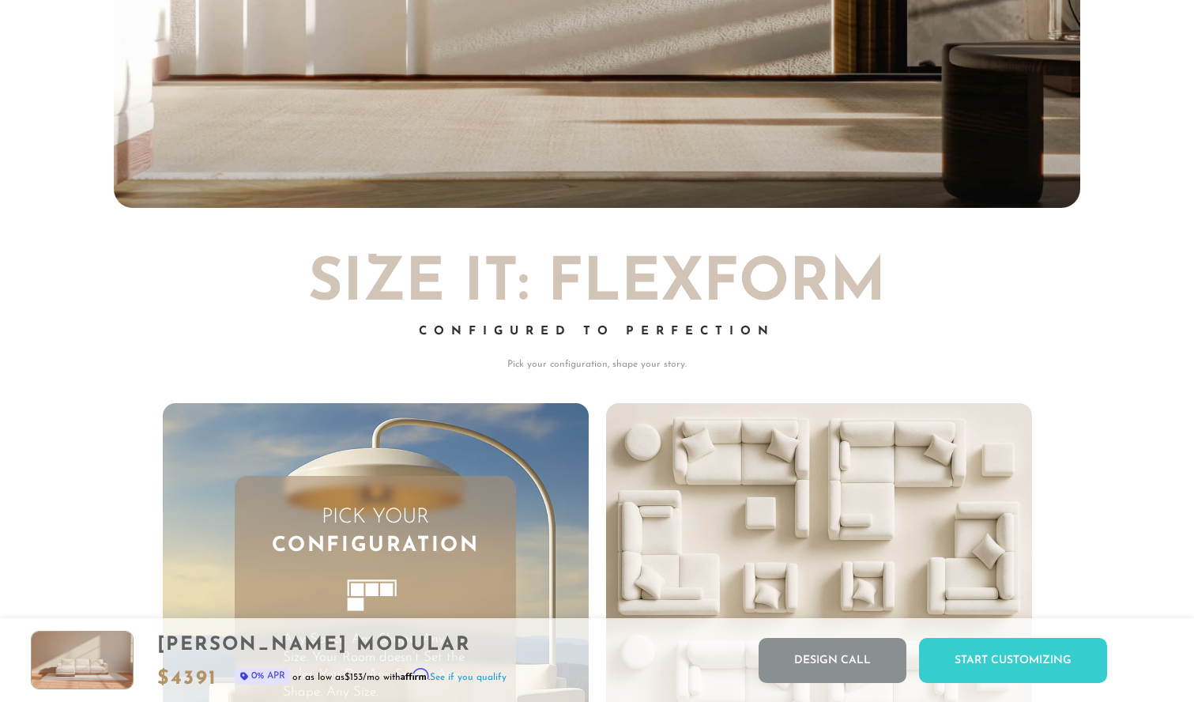
scroll to position [17557, 1194]
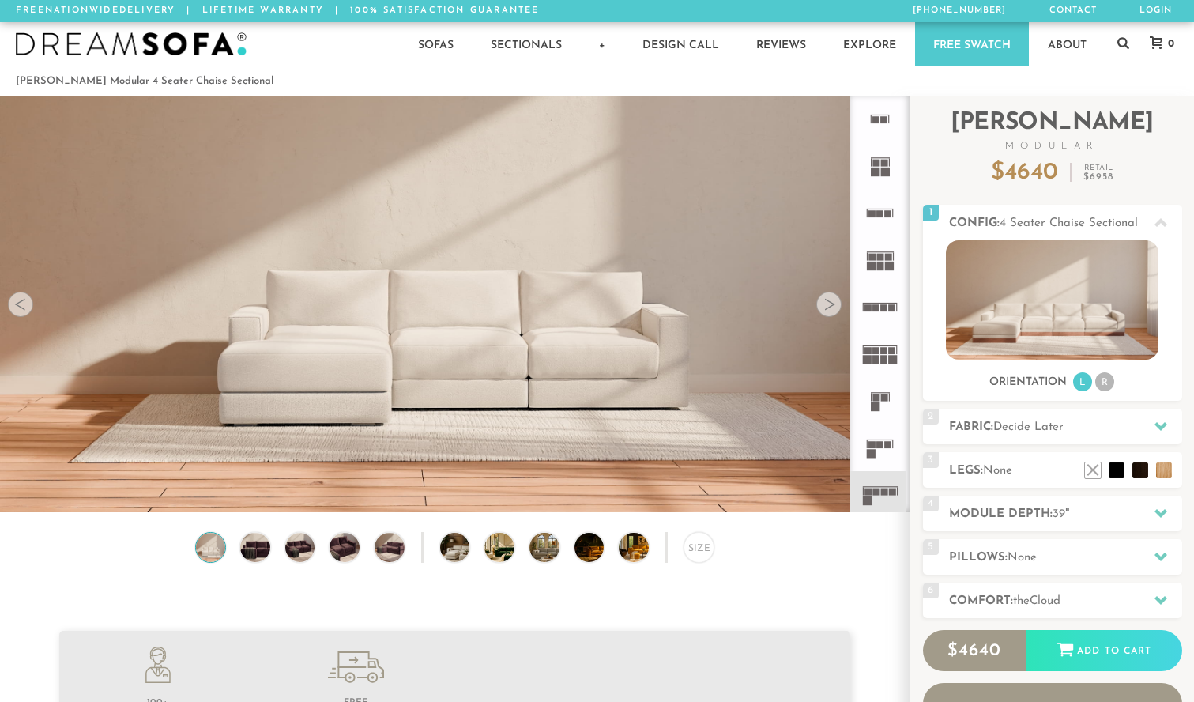
scroll to position [17558, 1194]
click at [989, 521] on h2 "Module Depth: 39 "" at bounding box center [1065, 514] width 233 height 18
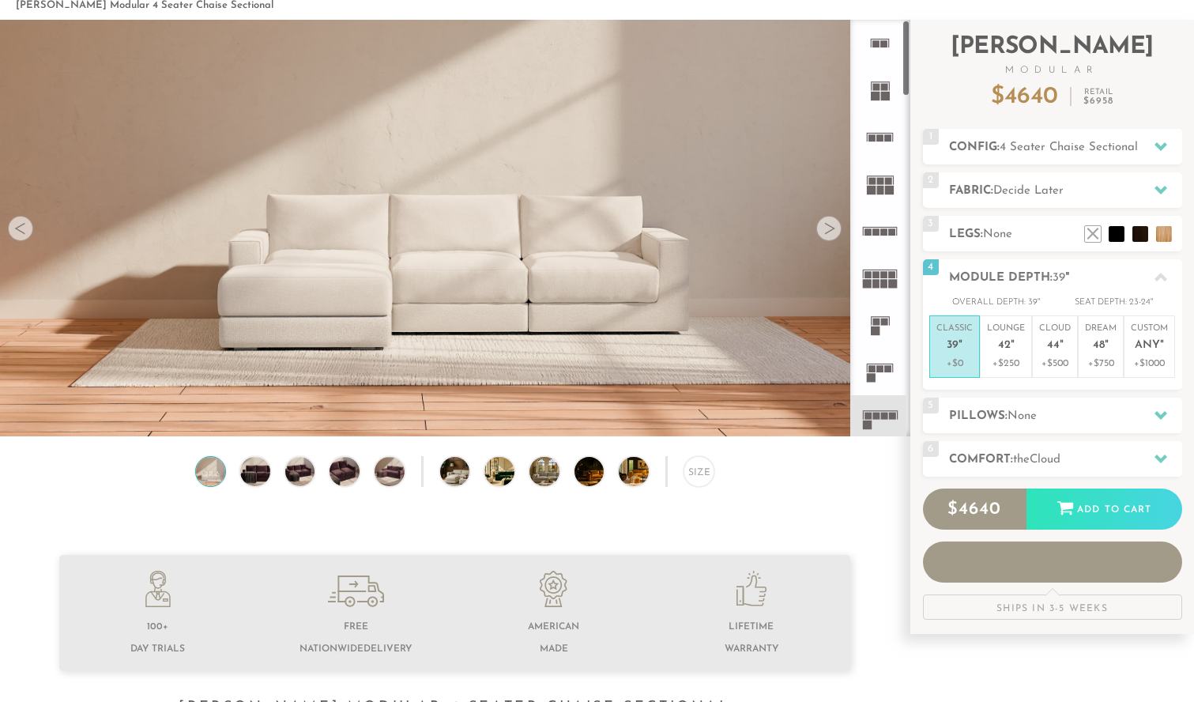
scroll to position [77, 0]
click at [711, 477] on div "Size" at bounding box center [699, 470] width 31 height 31
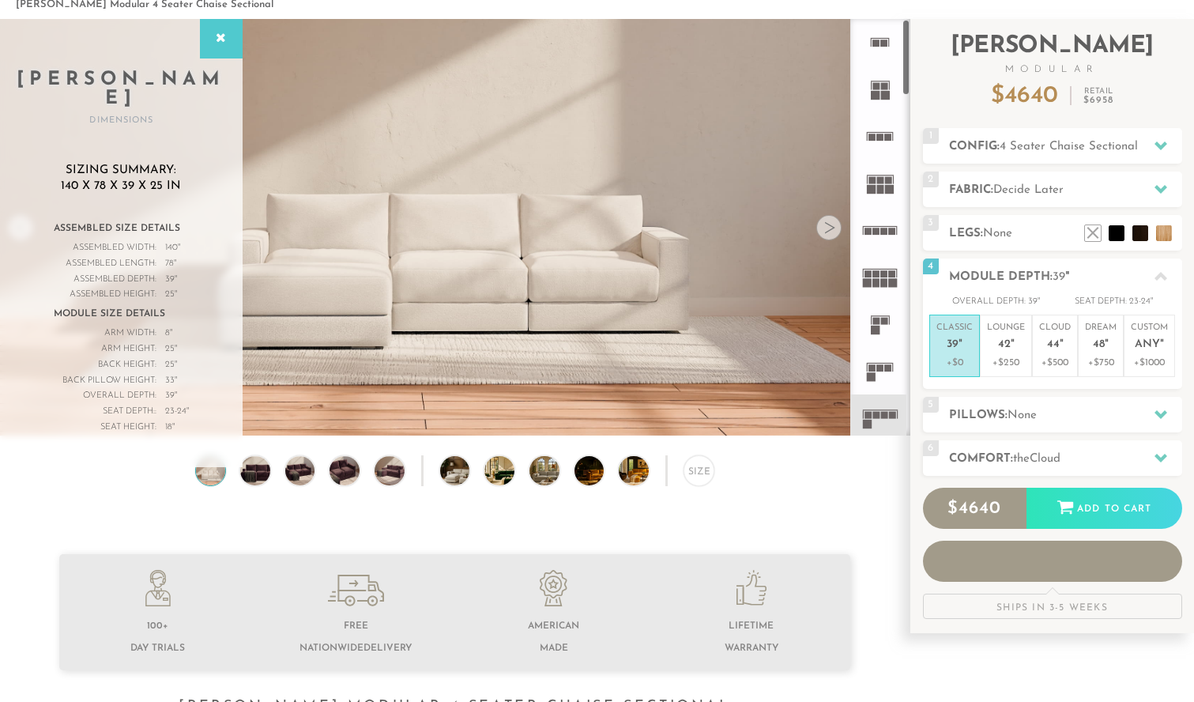
click at [880, 228] on rect at bounding box center [876, 231] width 7 height 7
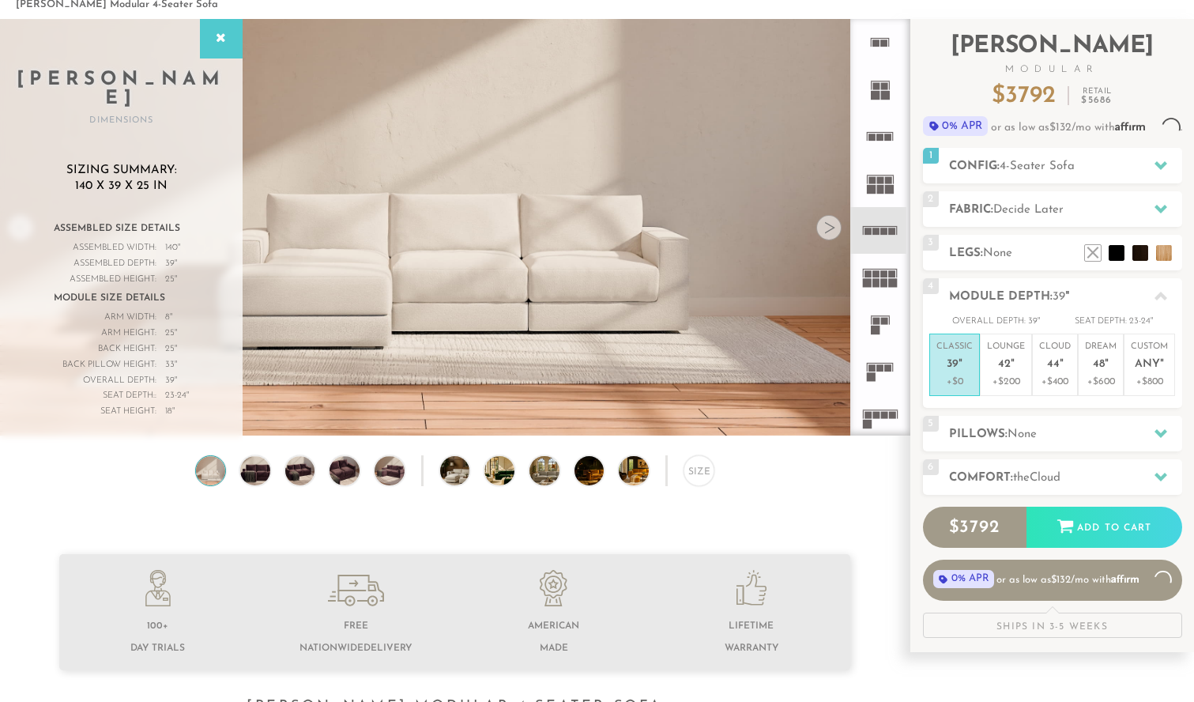
click at [877, 299] on icon at bounding box center [880, 277] width 47 height 47
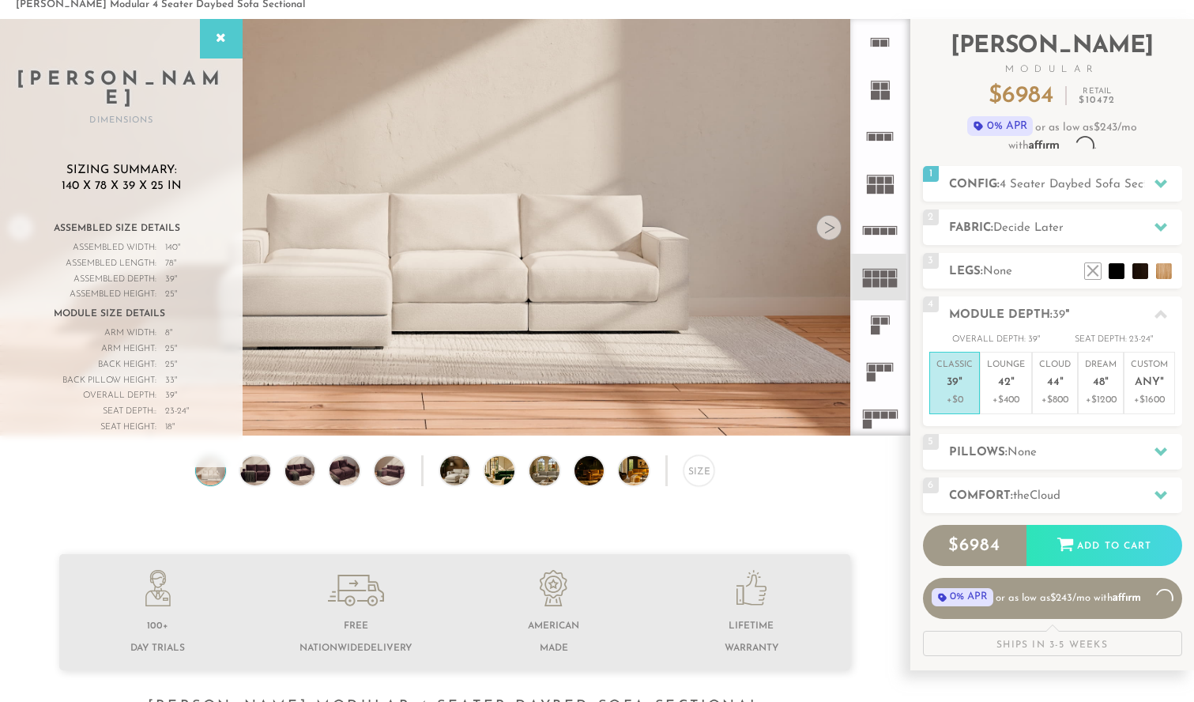
click at [881, 278] on icon at bounding box center [880, 277] width 47 height 47
click at [233, 47] on div at bounding box center [221, 39] width 43 height 40
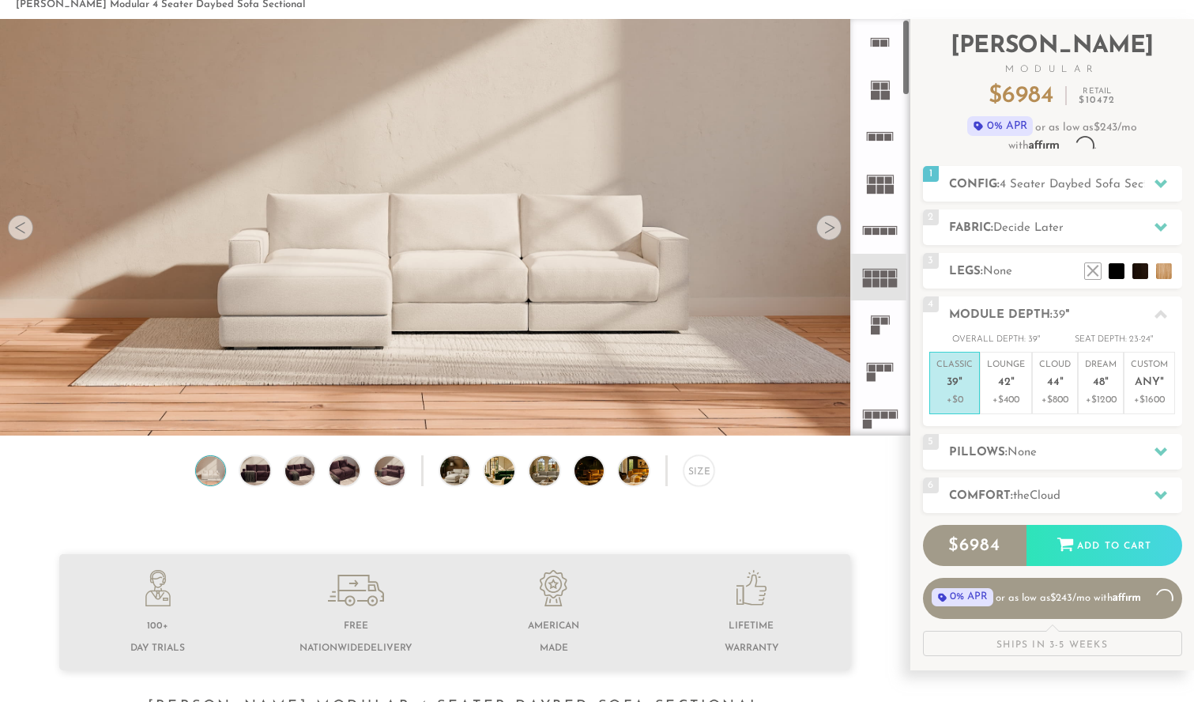
click at [881, 281] on rect at bounding box center [884, 282] width 7 height 9
click at [880, 215] on icon at bounding box center [880, 230] width 47 height 47
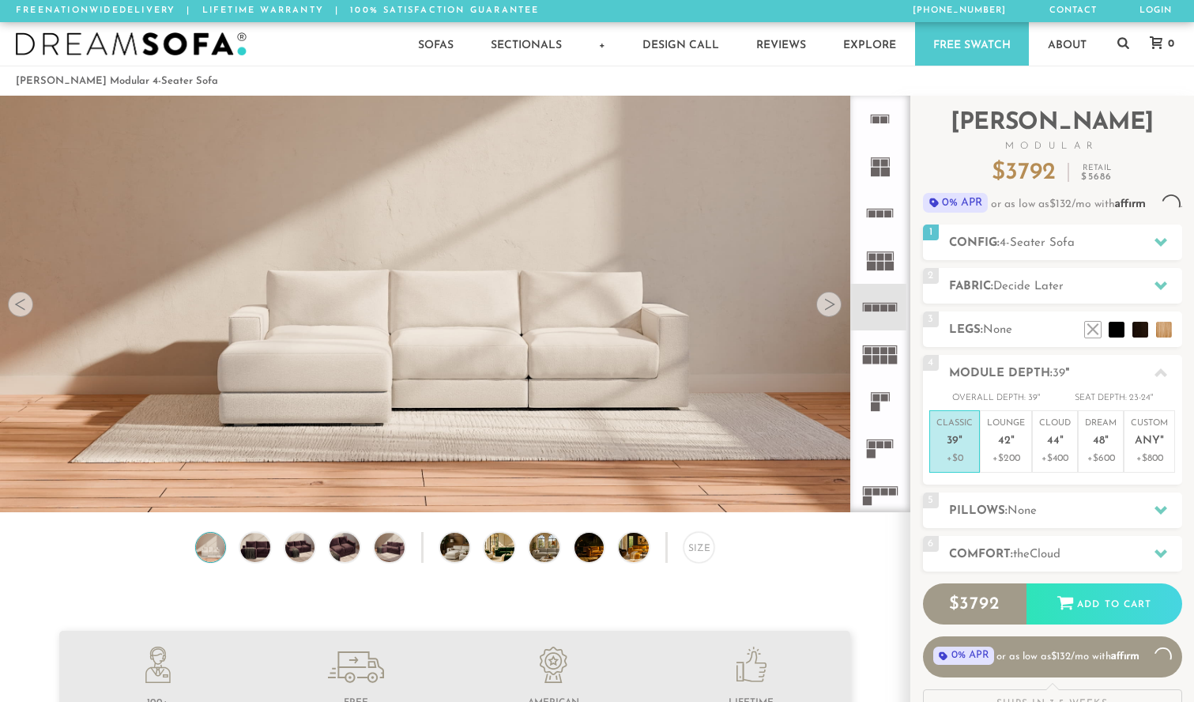
click at [888, 234] on icon at bounding box center [880, 213] width 47 height 47
click at [832, 311] on div at bounding box center [828, 304] width 25 height 25
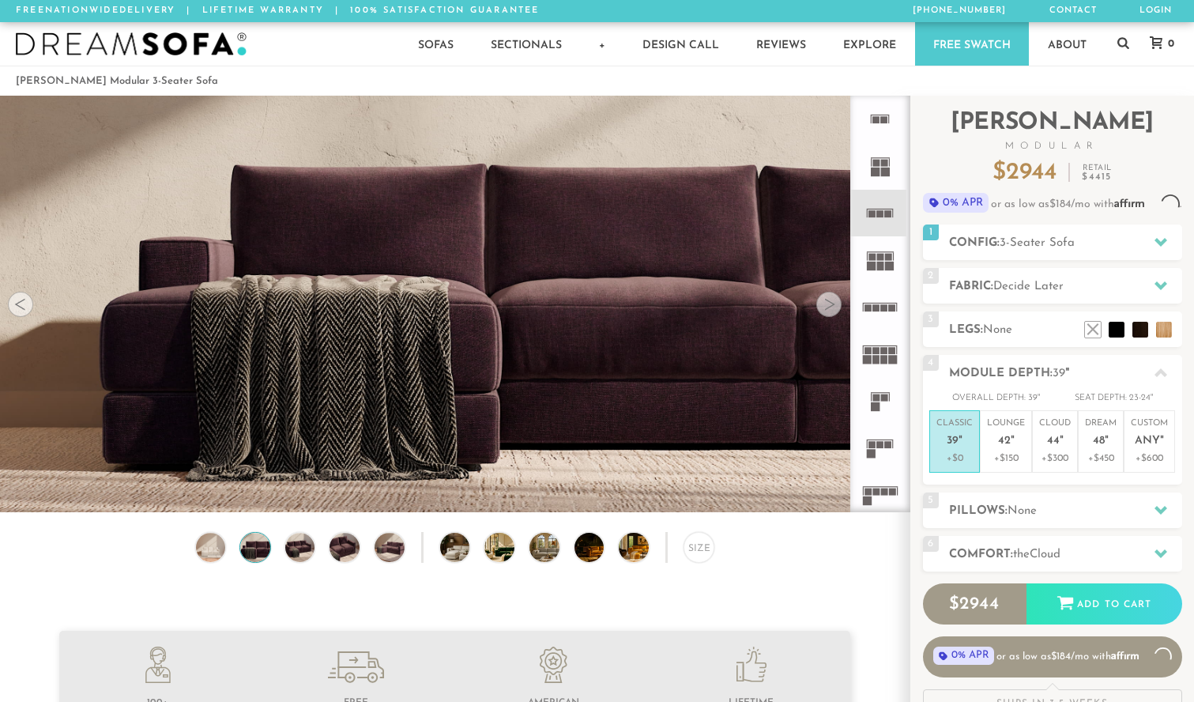
click at [832, 311] on div at bounding box center [828, 304] width 25 height 25
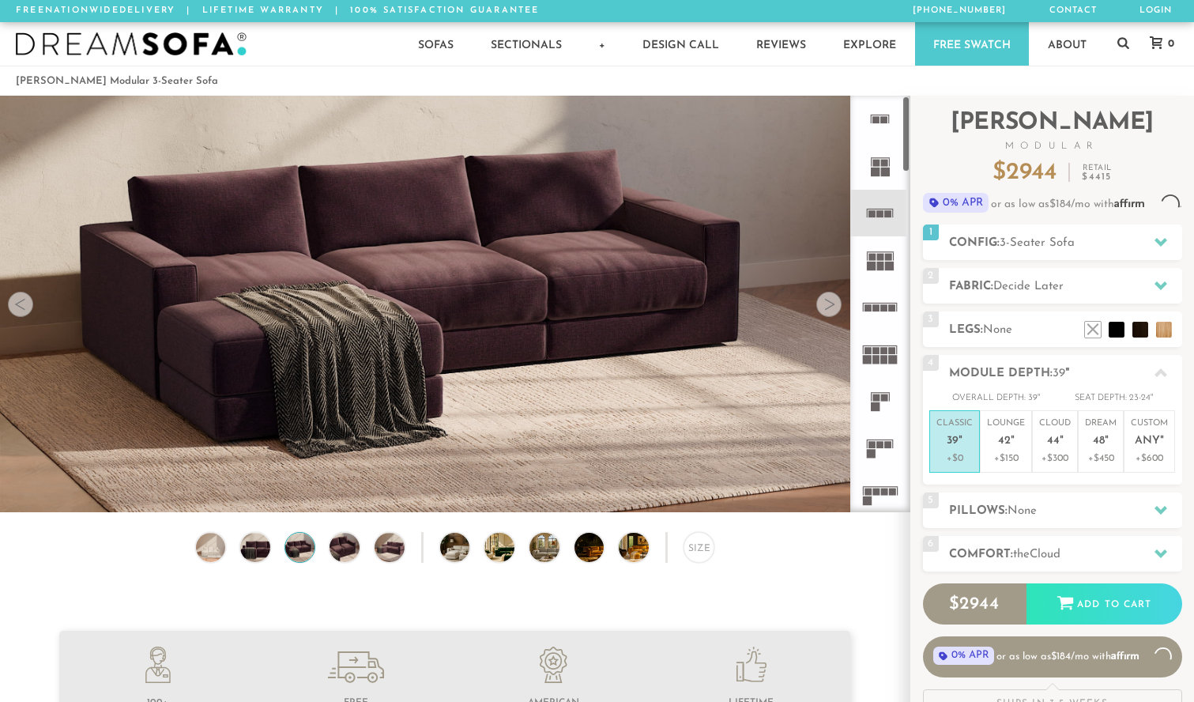
click at [876, 159] on icon at bounding box center [880, 165] width 47 height 47
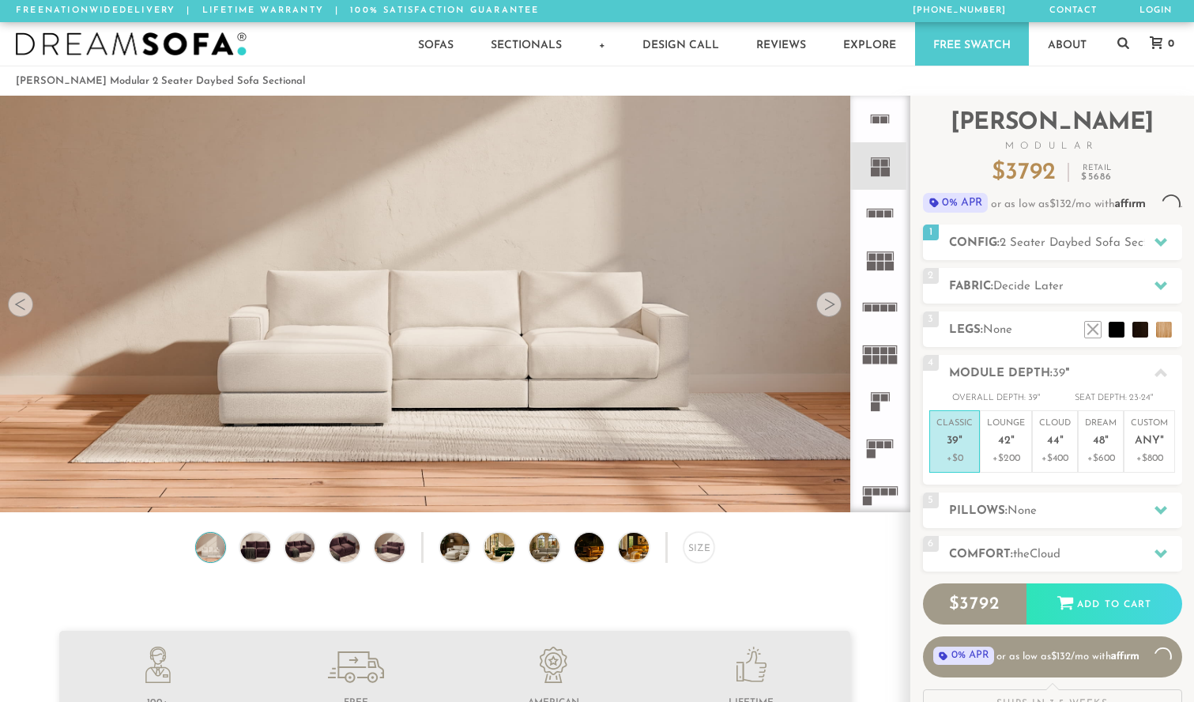
click at [877, 164] on rect at bounding box center [876, 163] width 7 height 7
click at [880, 220] on icon at bounding box center [880, 213] width 47 height 47
click at [876, 111] on icon at bounding box center [880, 119] width 47 height 47
click at [883, 300] on icon at bounding box center [880, 307] width 47 height 47
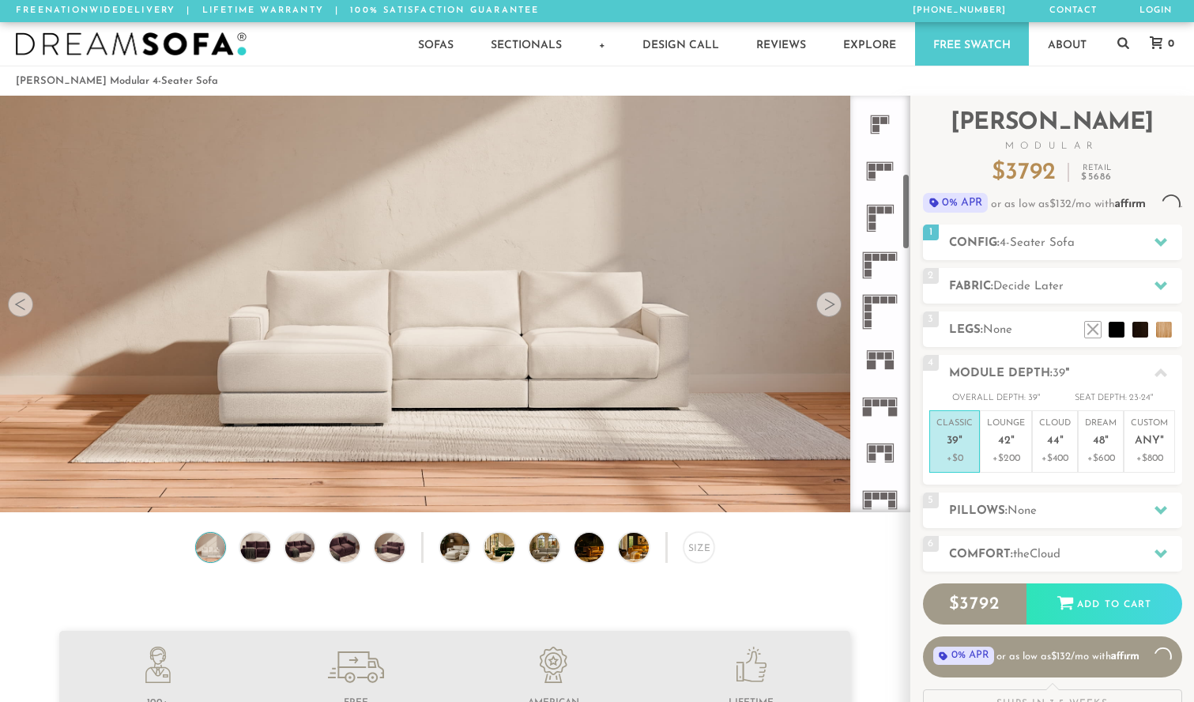
scroll to position [424, 0]
click at [883, 354] on icon at bounding box center [880, 352] width 47 height 47
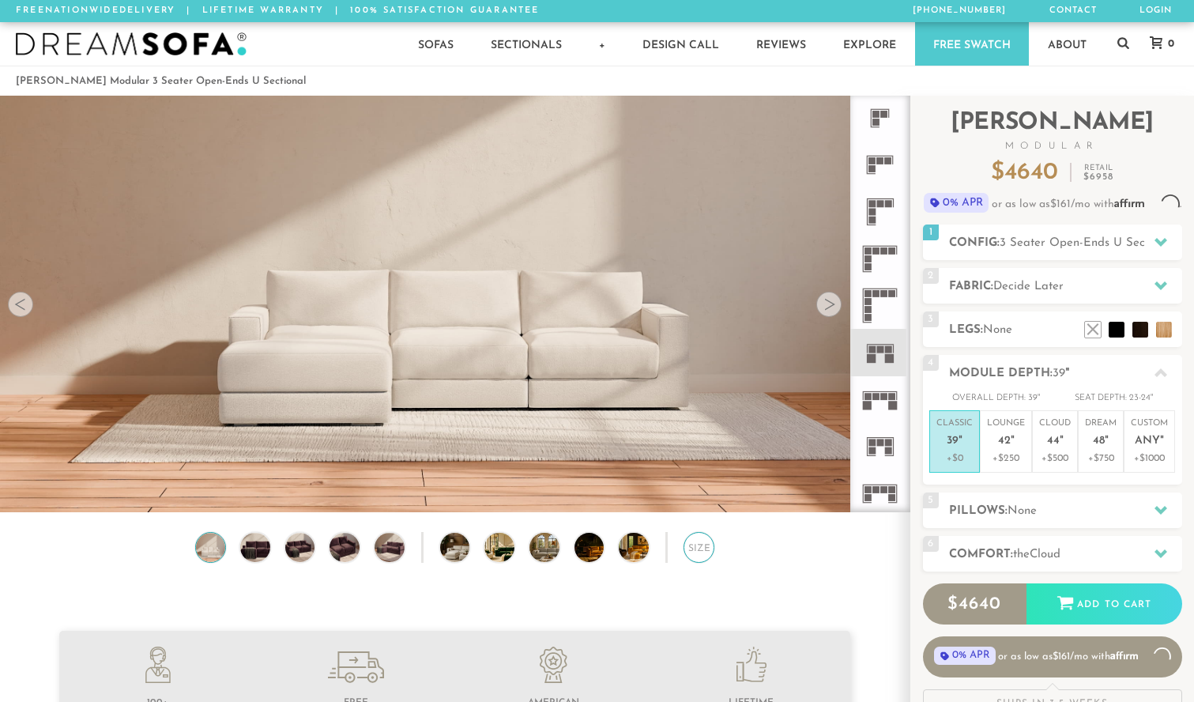
click at [706, 534] on div "Size" at bounding box center [699, 547] width 31 height 31
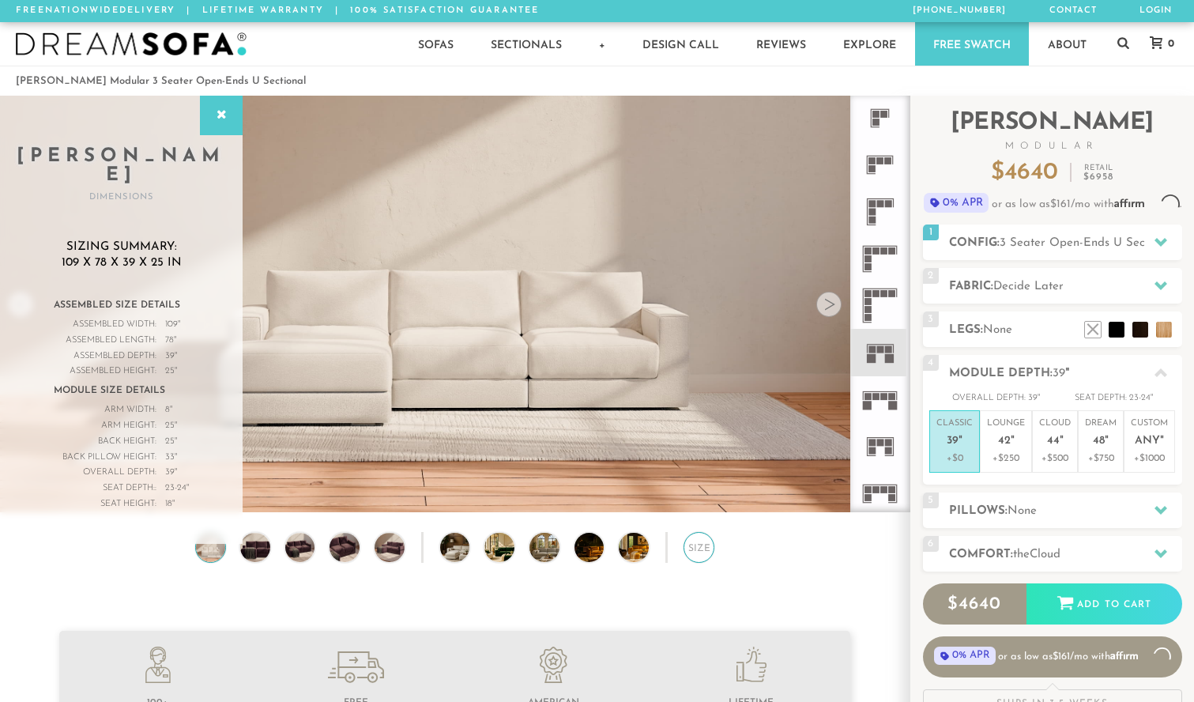
click at [706, 534] on div "Size" at bounding box center [699, 547] width 31 height 31
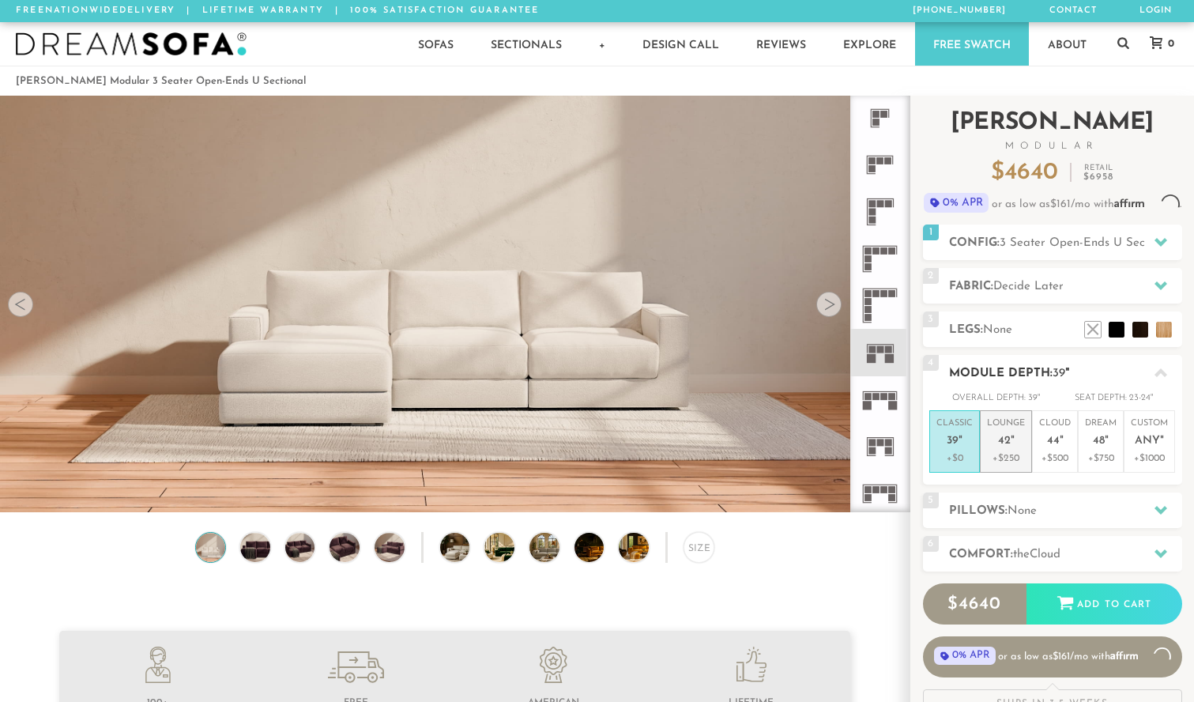
click at [1006, 448] on span "42" at bounding box center [1004, 441] width 13 height 13
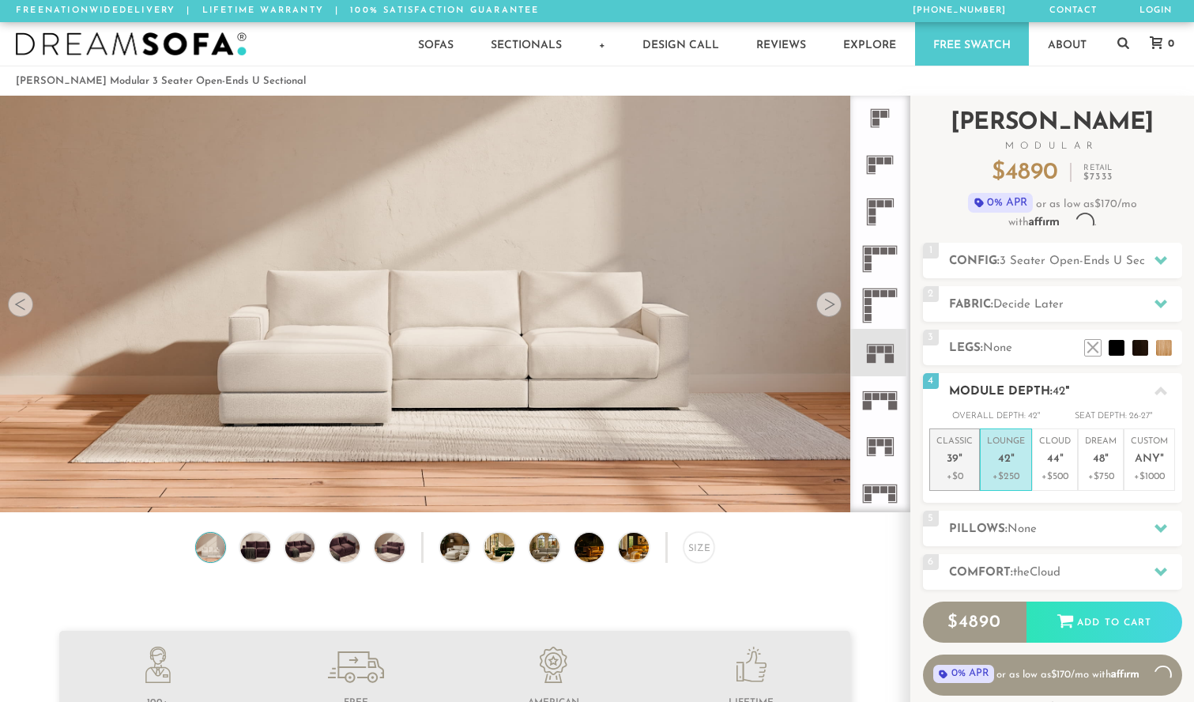
click at [956, 450] on p "Classic 39 "" at bounding box center [955, 453] width 36 height 34
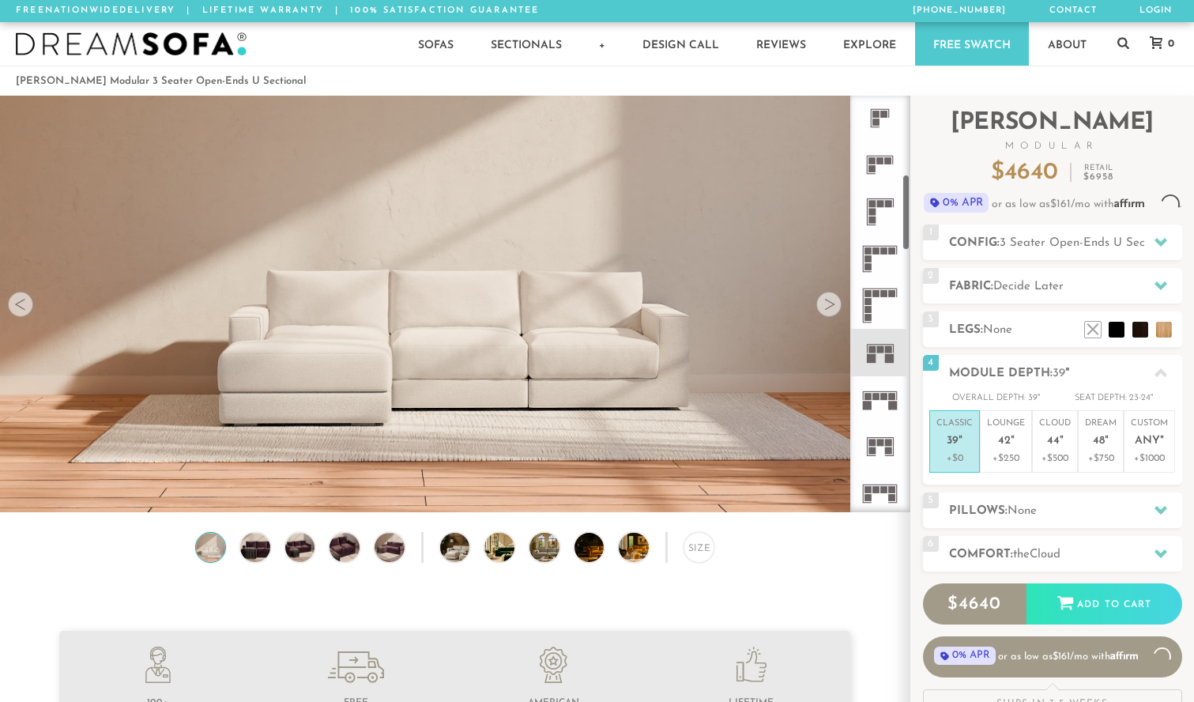
click at [888, 401] on icon at bounding box center [880, 399] width 47 height 47
click at [884, 350] on icon at bounding box center [880, 352] width 47 height 47
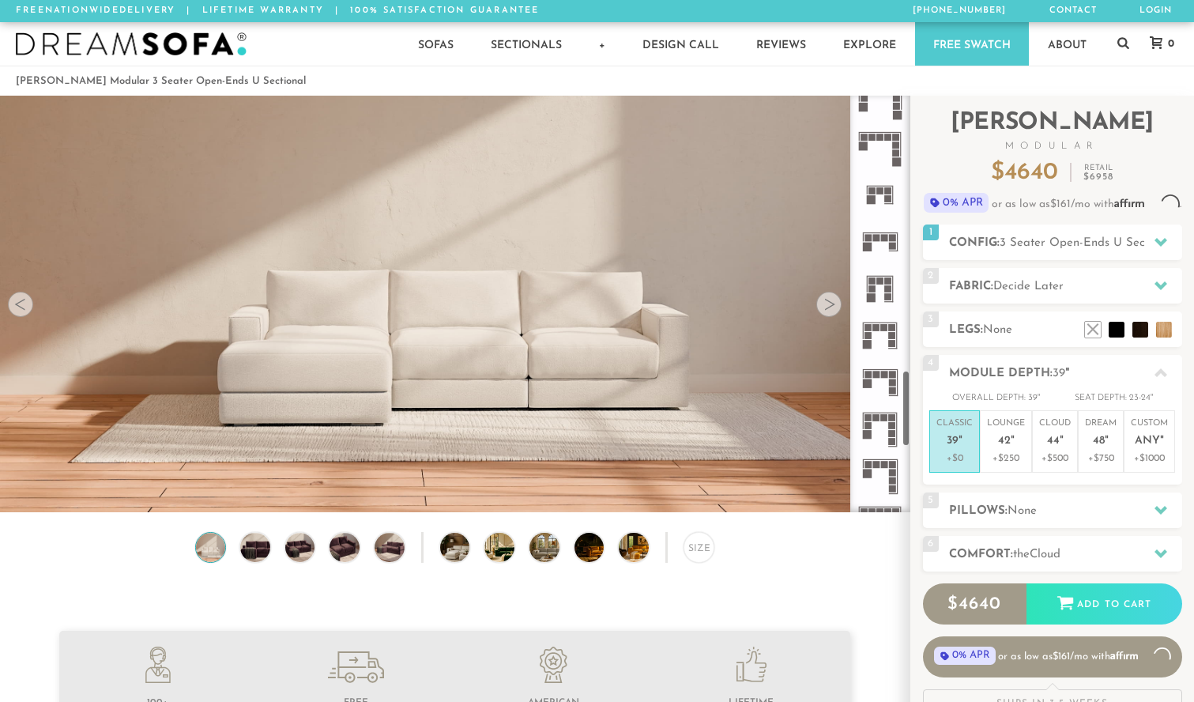
scroll to position [1484, 0]
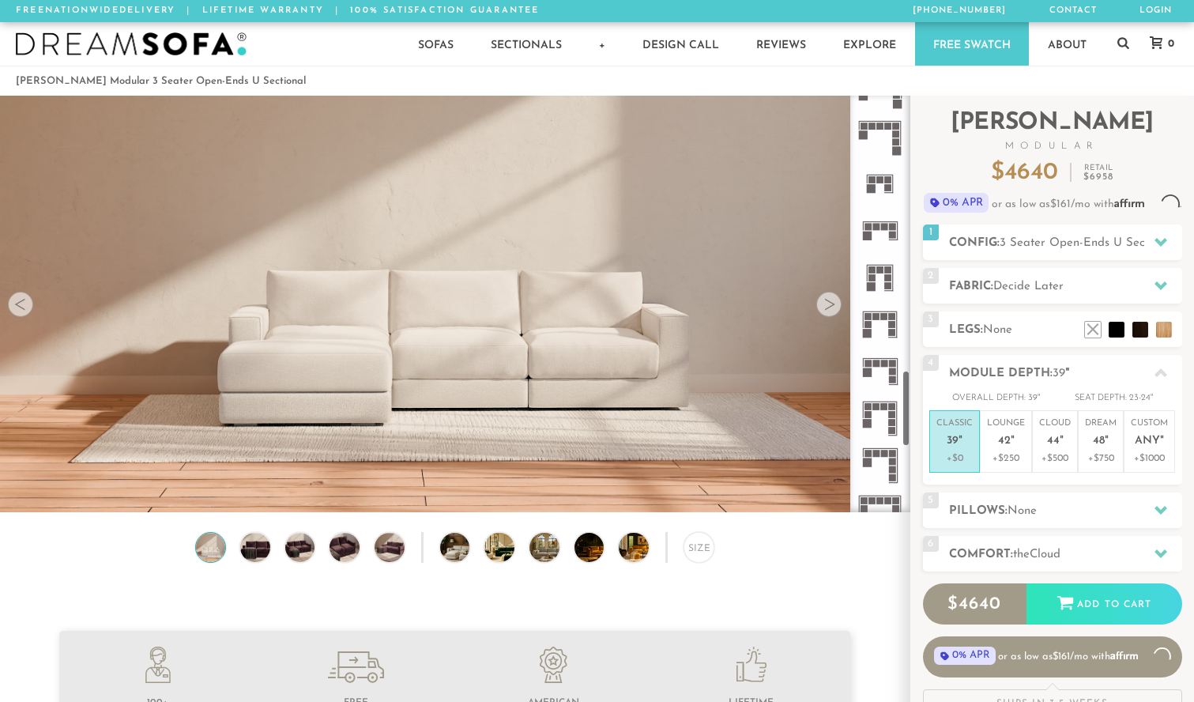
click at [881, 171] on icon at bounding box center [880, 183] width 47 height 47
click at [880, 270] on rect at bounding box center [880, 269] width 7 height 7
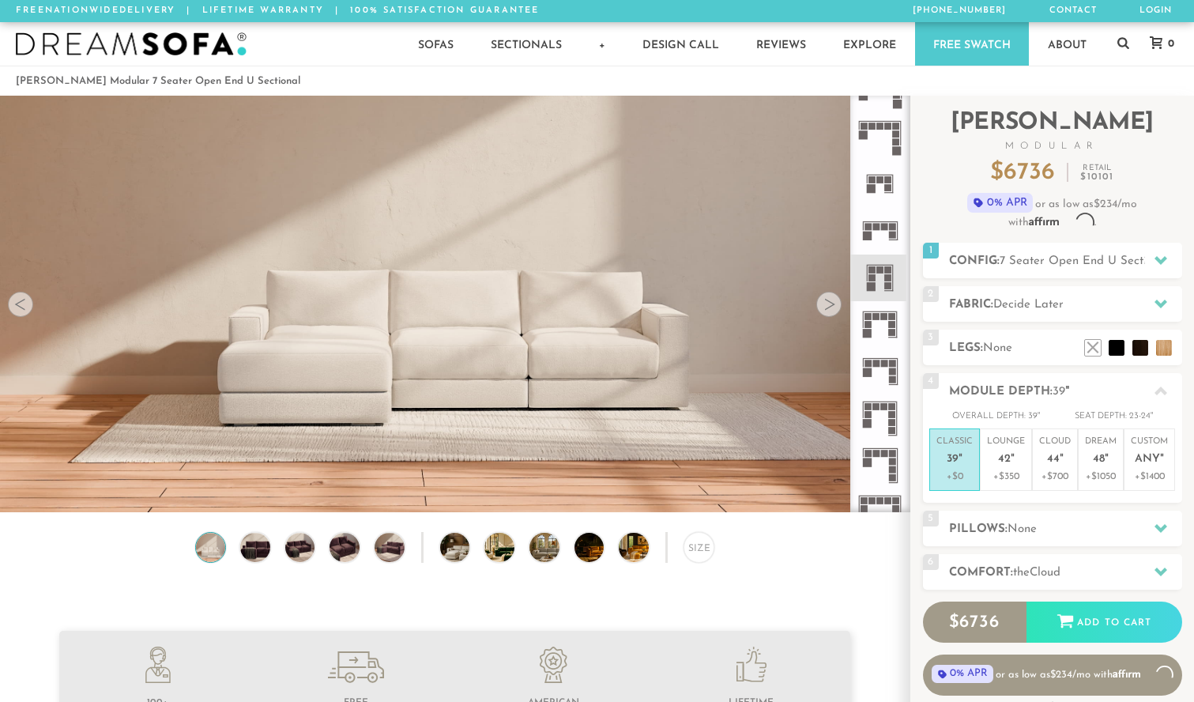
click at [881, 224] on rect at bounding box center [884, 226] width 7 height 7
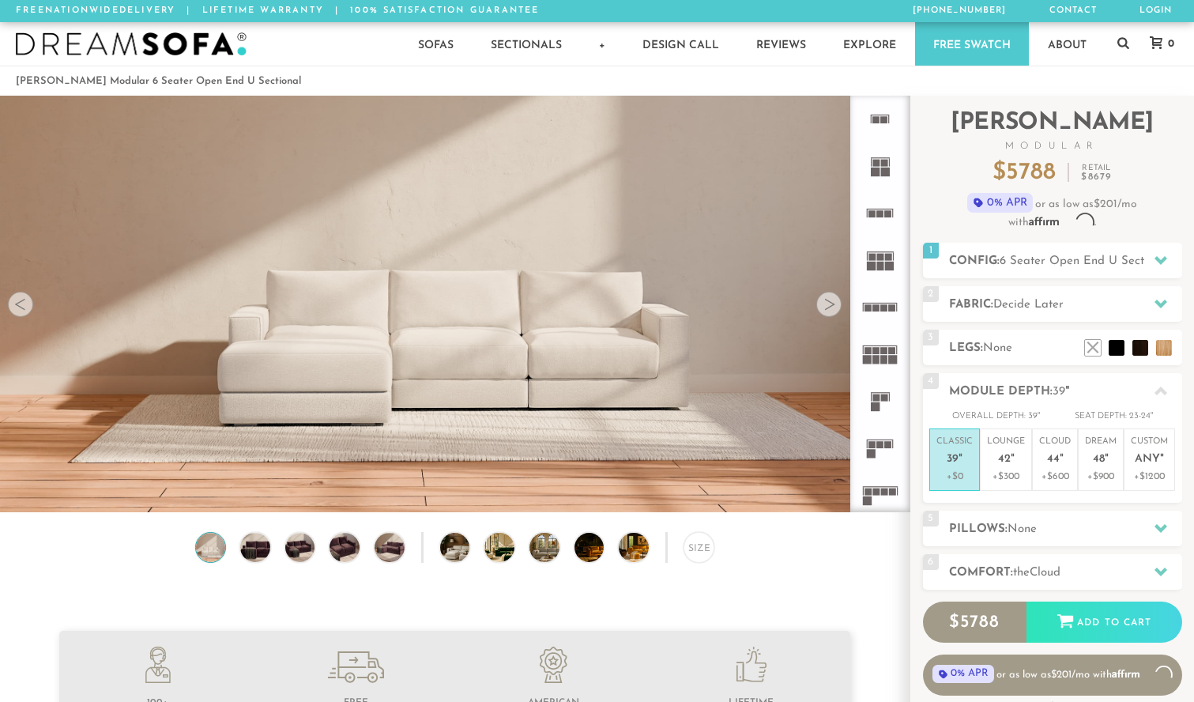
click at [832, 307] on div at bounding box center [828, 304] width 25 height 25
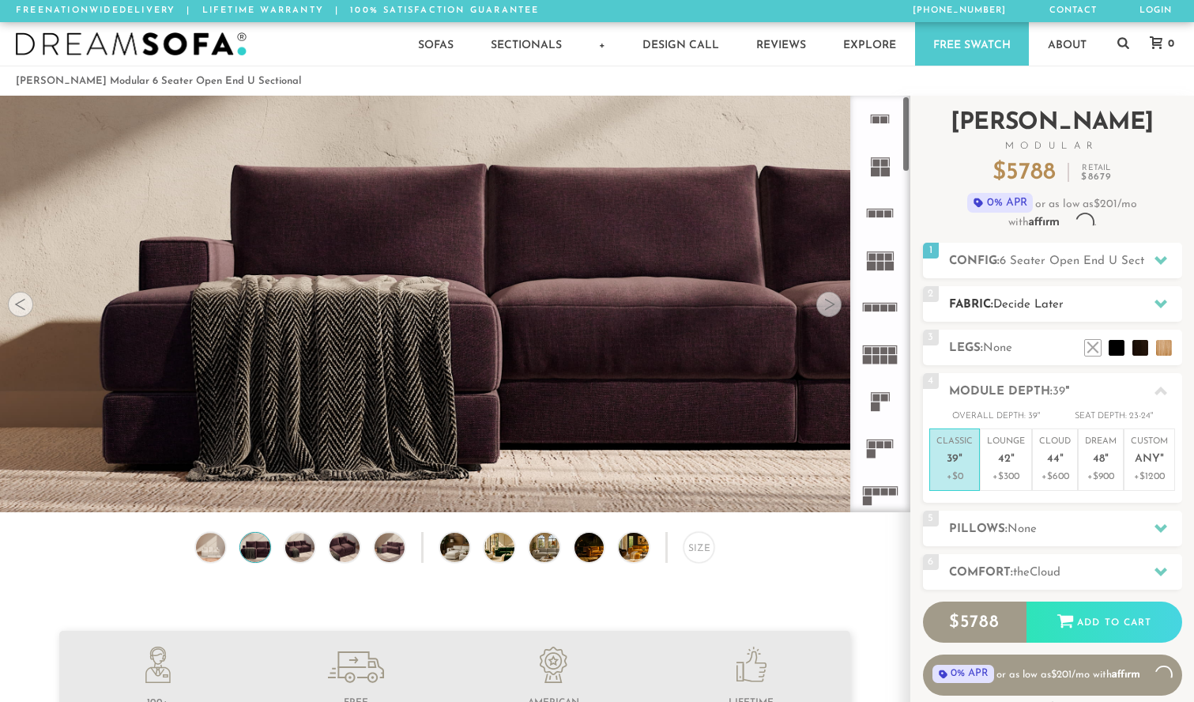
click at [1020, 305] on span "Decide Later" at bounding box center [1029, 305] width 70 height 12
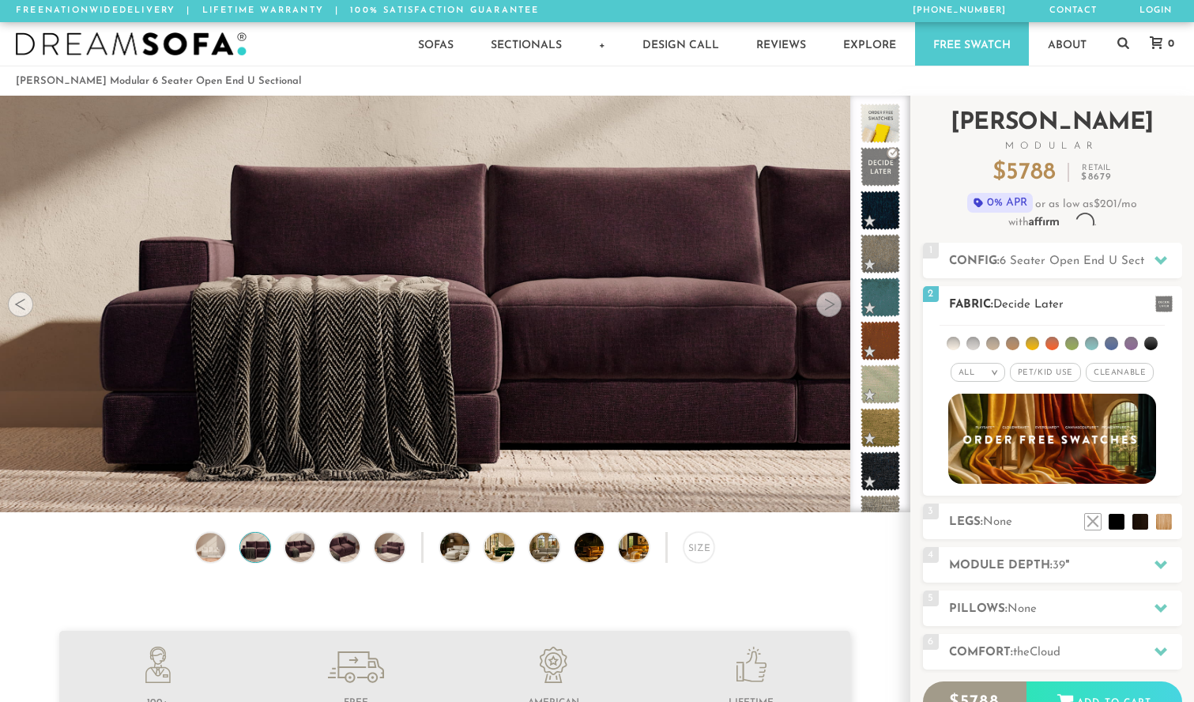
click at [1070, 374] on span "Pet/Kid Use x" at bounding box center [1045, 372] width 71 height 19
click at [1130, 348] on li at bounding box center [1131, 343] width 13 height 13
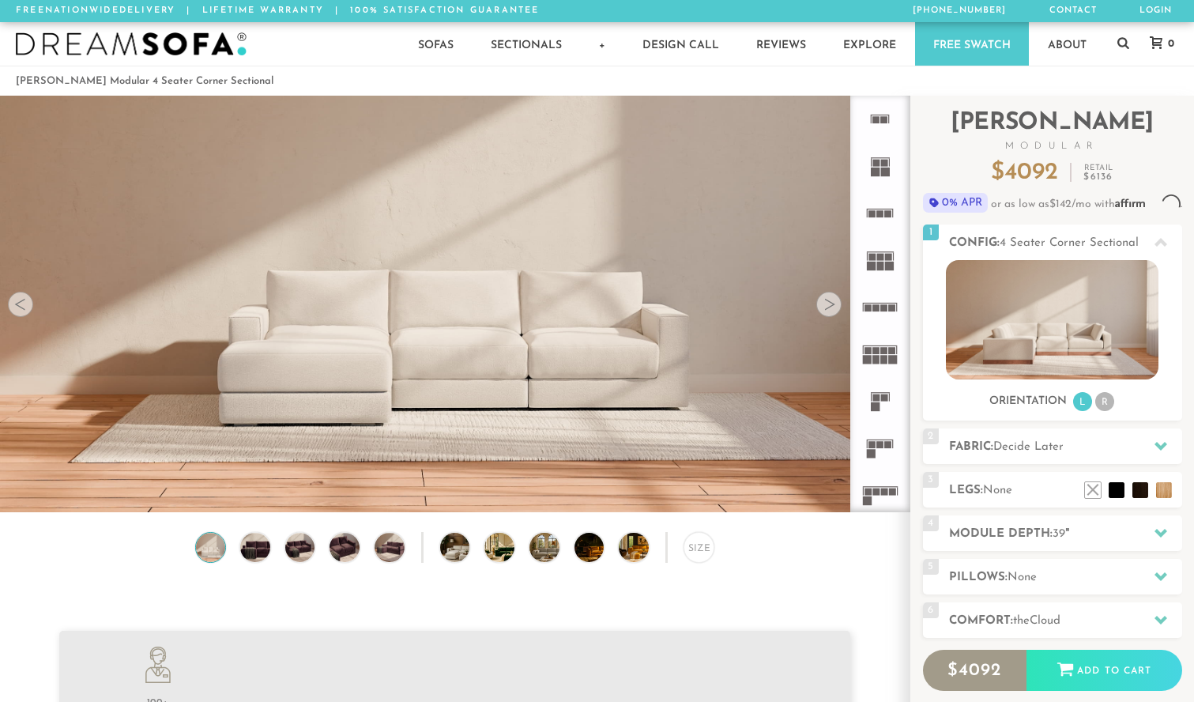
scroll to position [17558, 1194]
click at [1100, 411] on li "R" at bounding box center [1105, 401] width 19 height 19
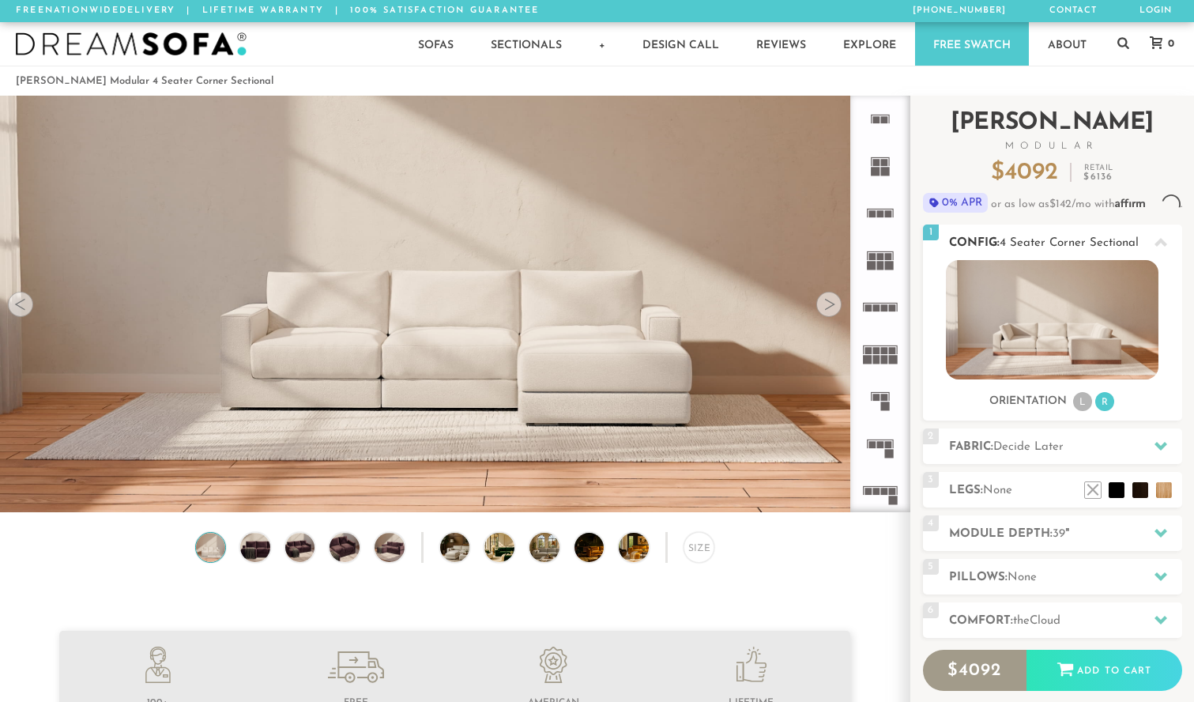
click at [1082, 411] on li "L" at bounding box center [1082, 401] width 19 height 19
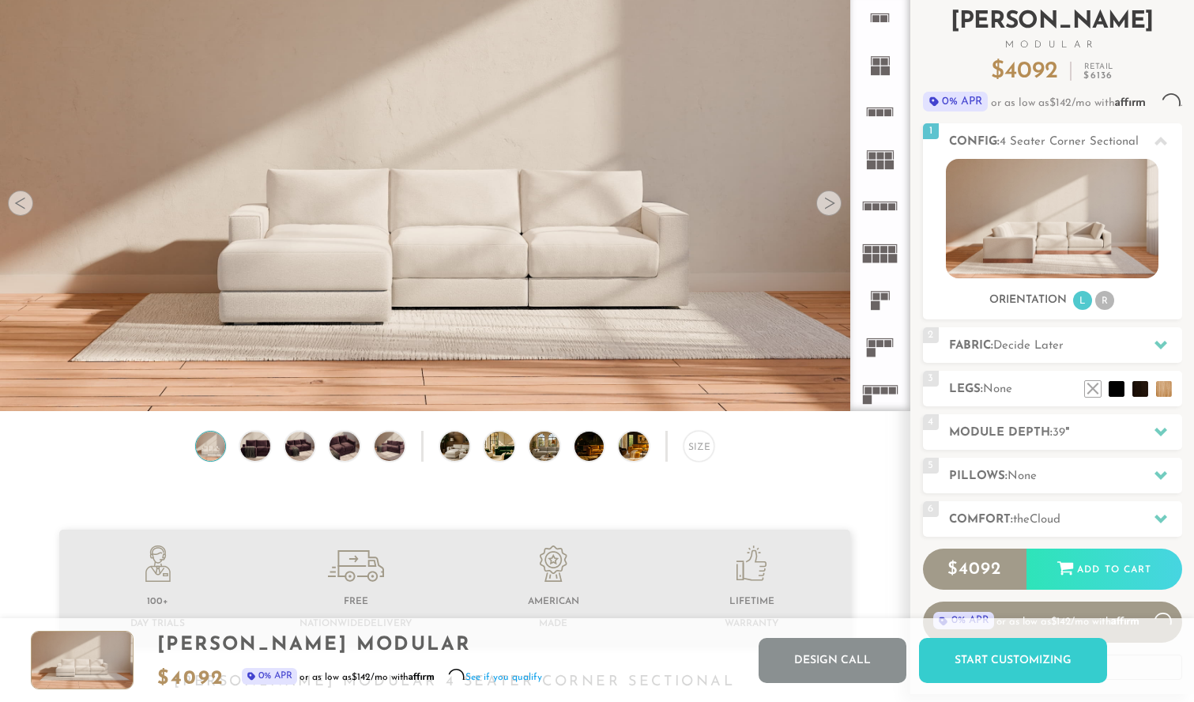
scroll to position [67, 0]
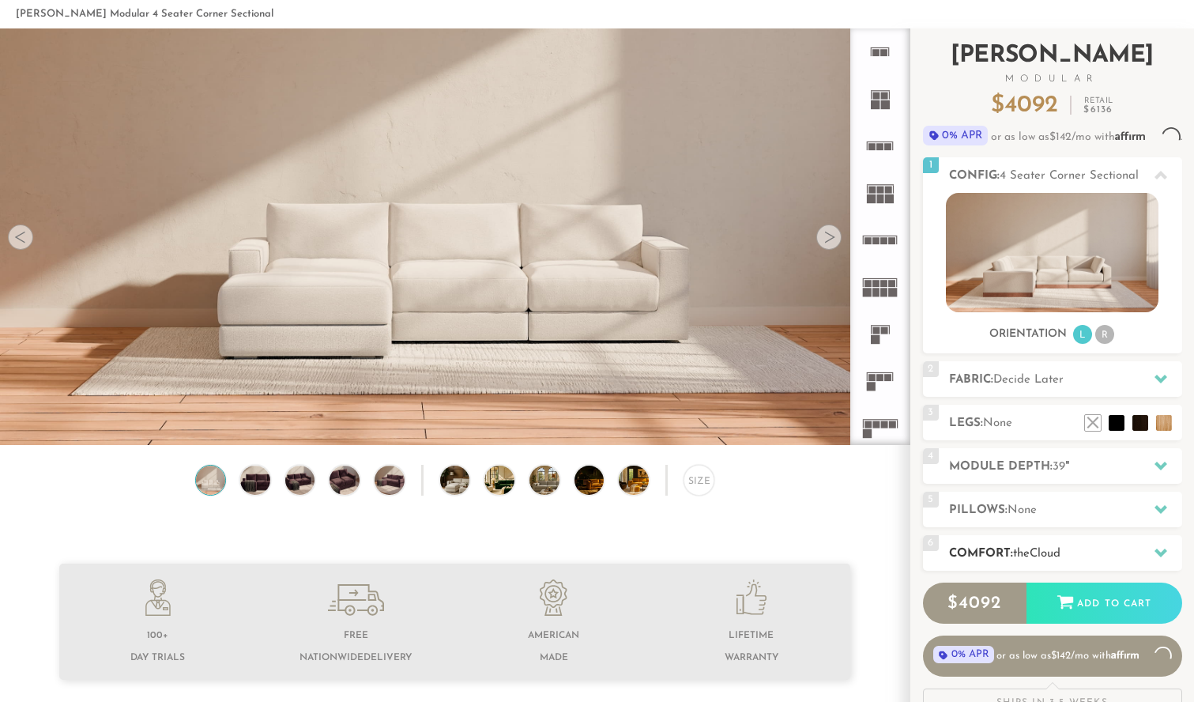
click at [1020, 563] on h2 "Comfort: the Cloud" at bounding box center [1065, 554] width 233 height 18
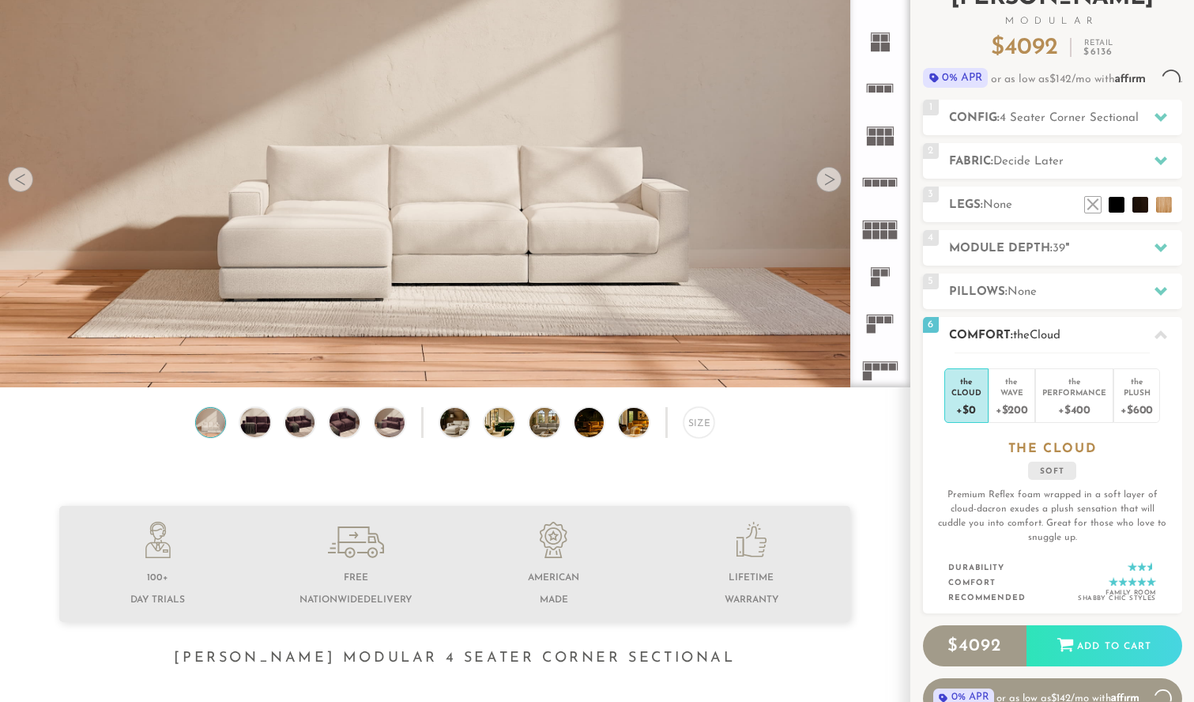
scroll to position [141, 0]
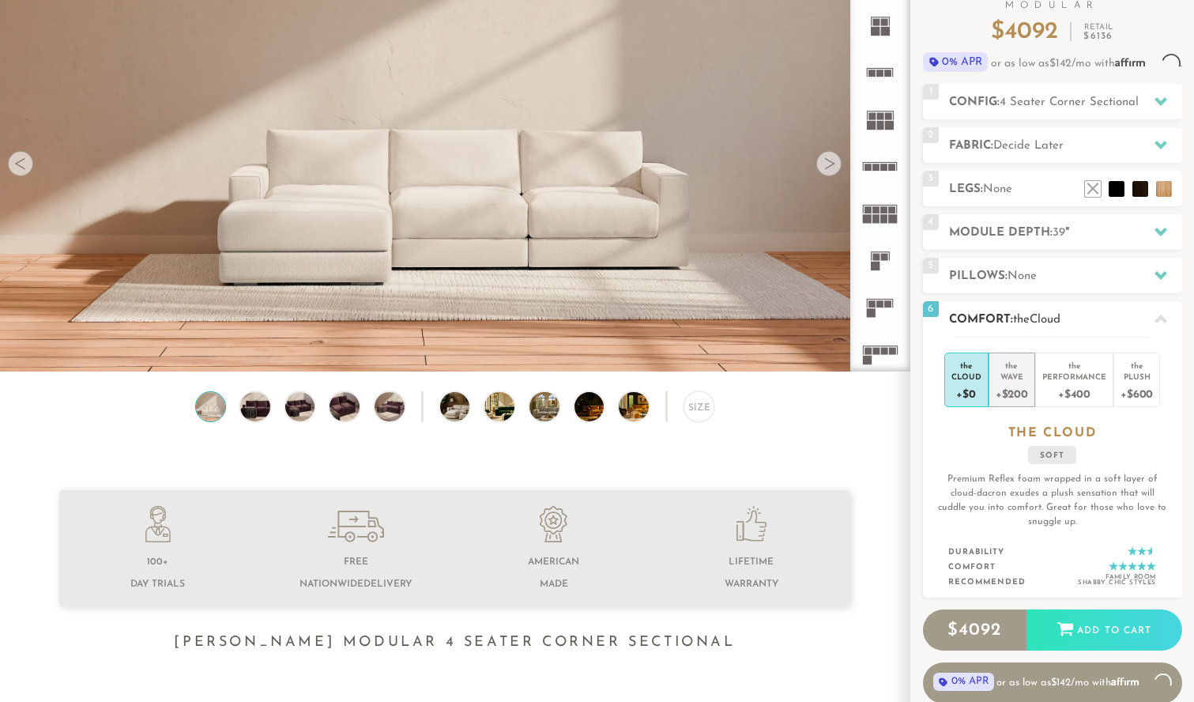
click at [1023, 405] on div "+$200" at bounding box center [1012, 393] width 32 height 23
click at [1062, 401] on div "+$400" at bounding box center [1075, 393] width 64 height 23
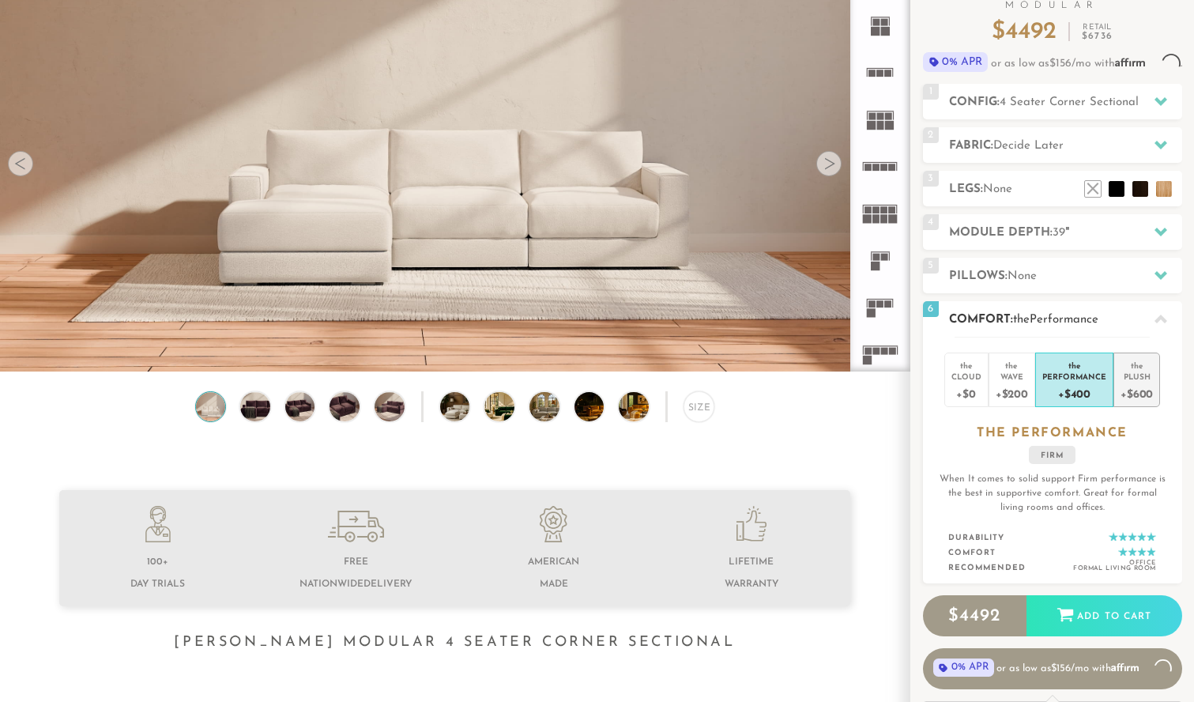
click at [1137, 400] on div "+$600" at bounding box center [1137, 393] width 32 height 23
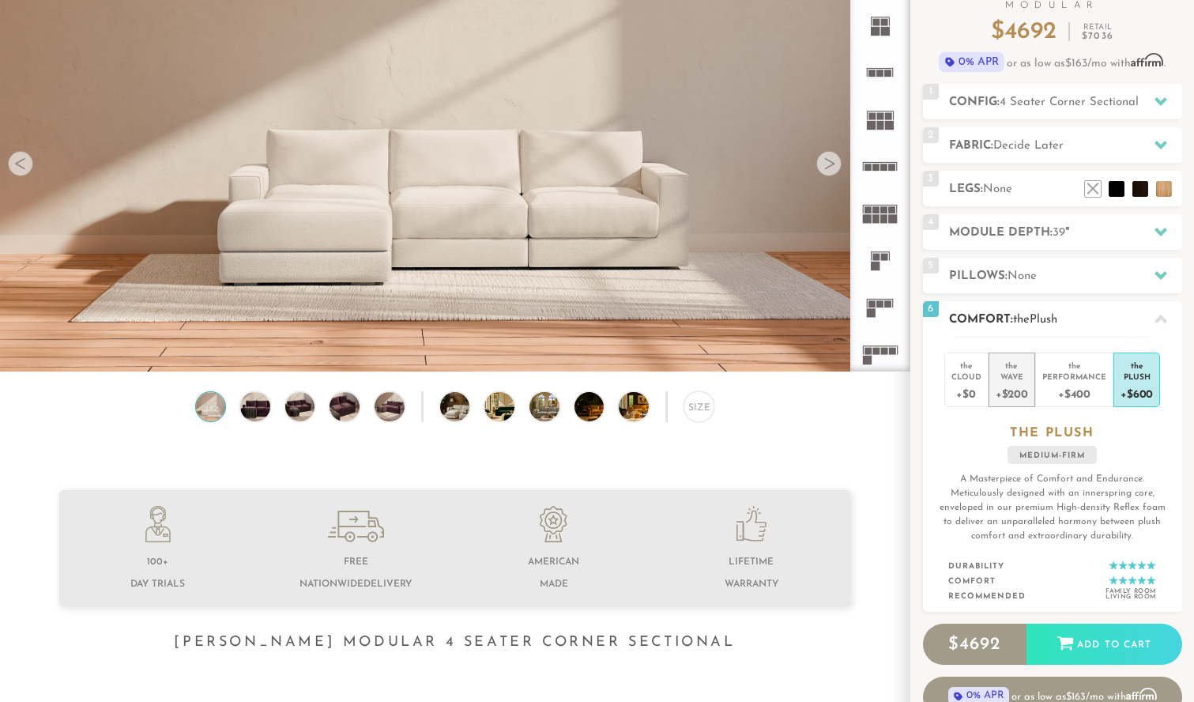
click at [1016, 397] on div "+$200" at bounding box center [1012, 393] width 32 height 23
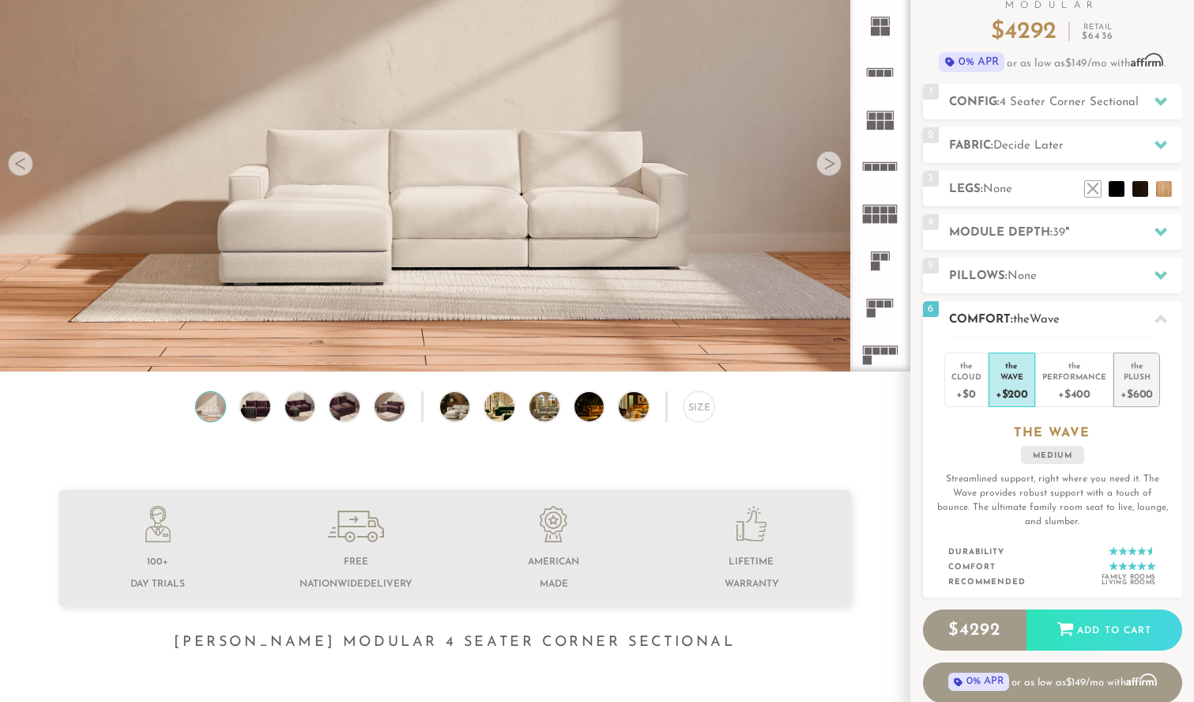
click at [1124, 375] on div "Plush" at bounding box center [1137, 376] width 32 height 11
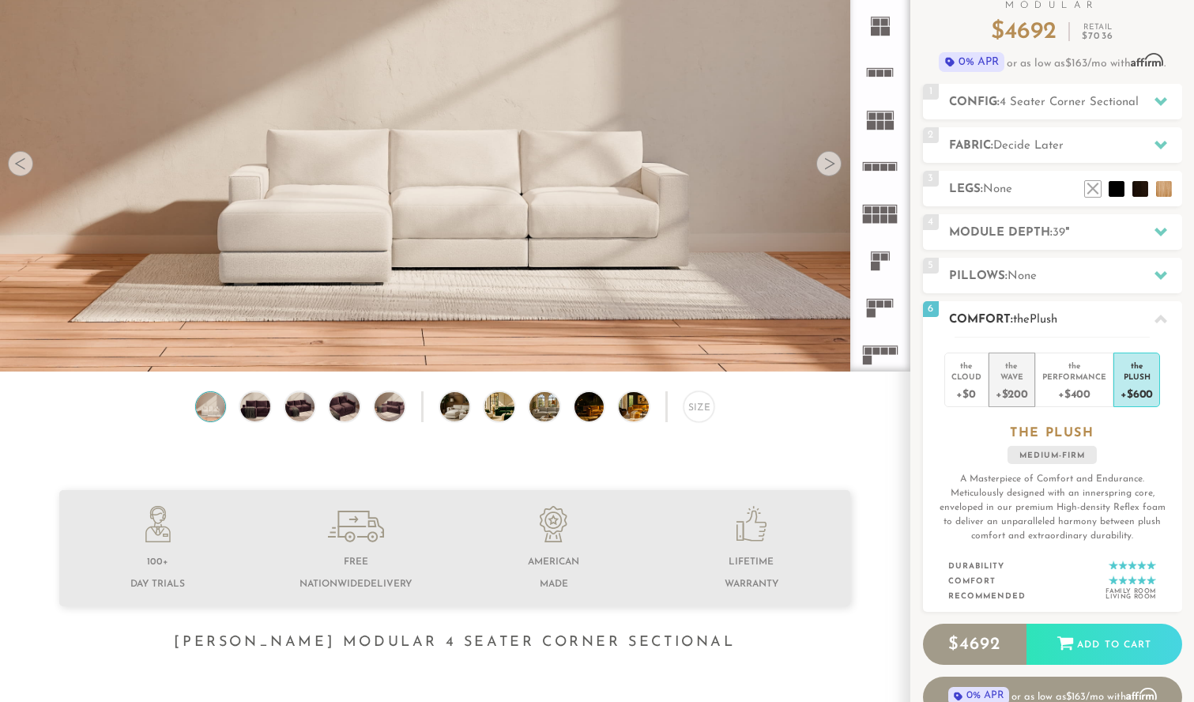
click at [1016, 388] on div "+$200" at bounding box center [1012, 393] width 32 height 23
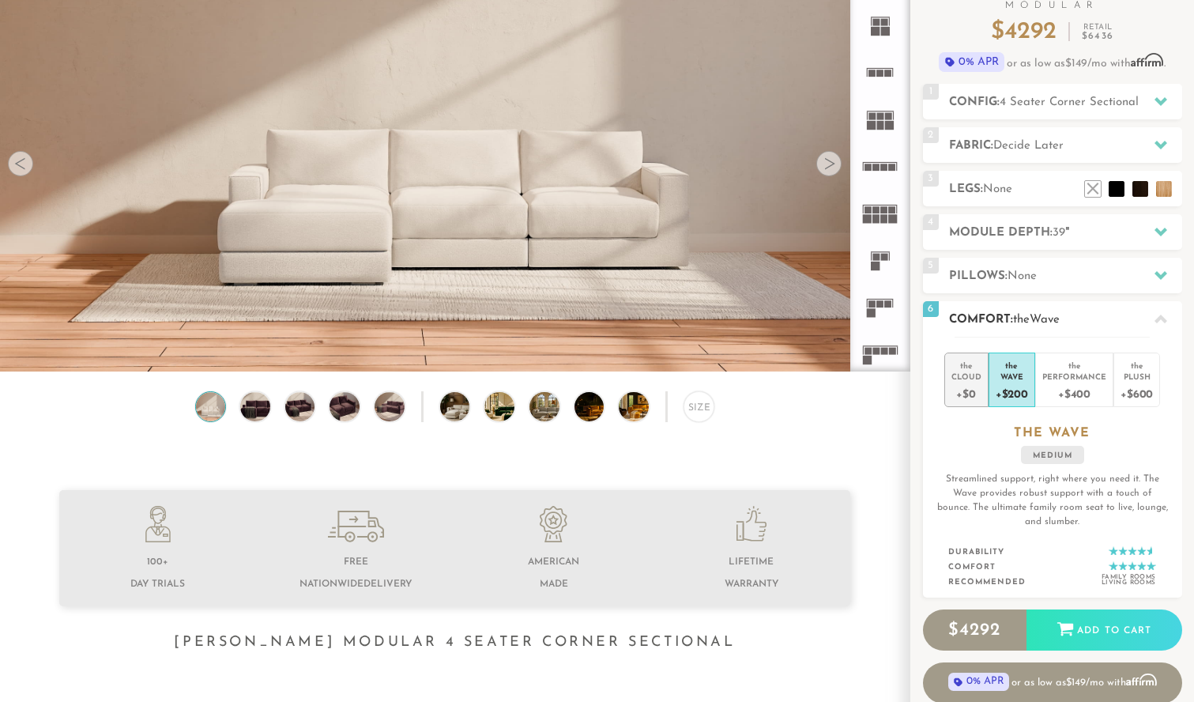
click at [973, 398] on div "+$0" at bounding box center [967, 393] width 30 height 23
click at [1011, 383] on div "+$200" at bounding box center [1012, 393] width 32 height 23
click at [1166, 324] on icon at bounding box center [1161, 319] width 13 height 13
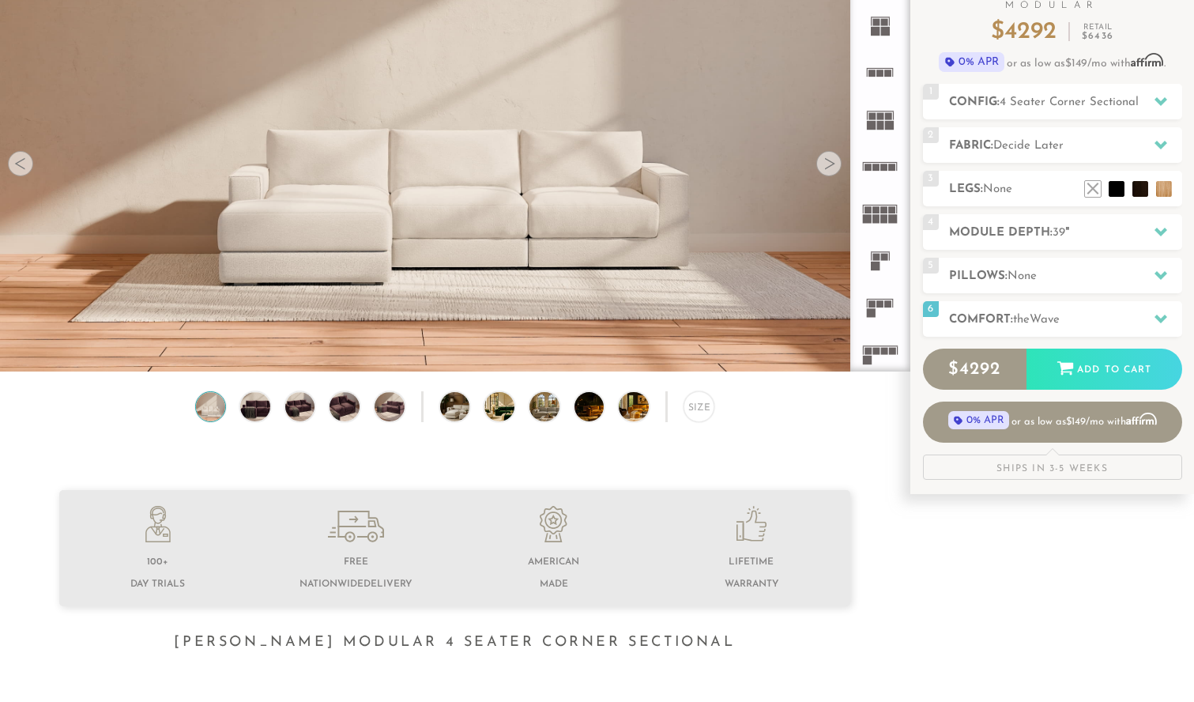
click at [1061, 472] on div "Ships in 3-5 Weeks" at bounding box center [1052, 466] width 259 height 25
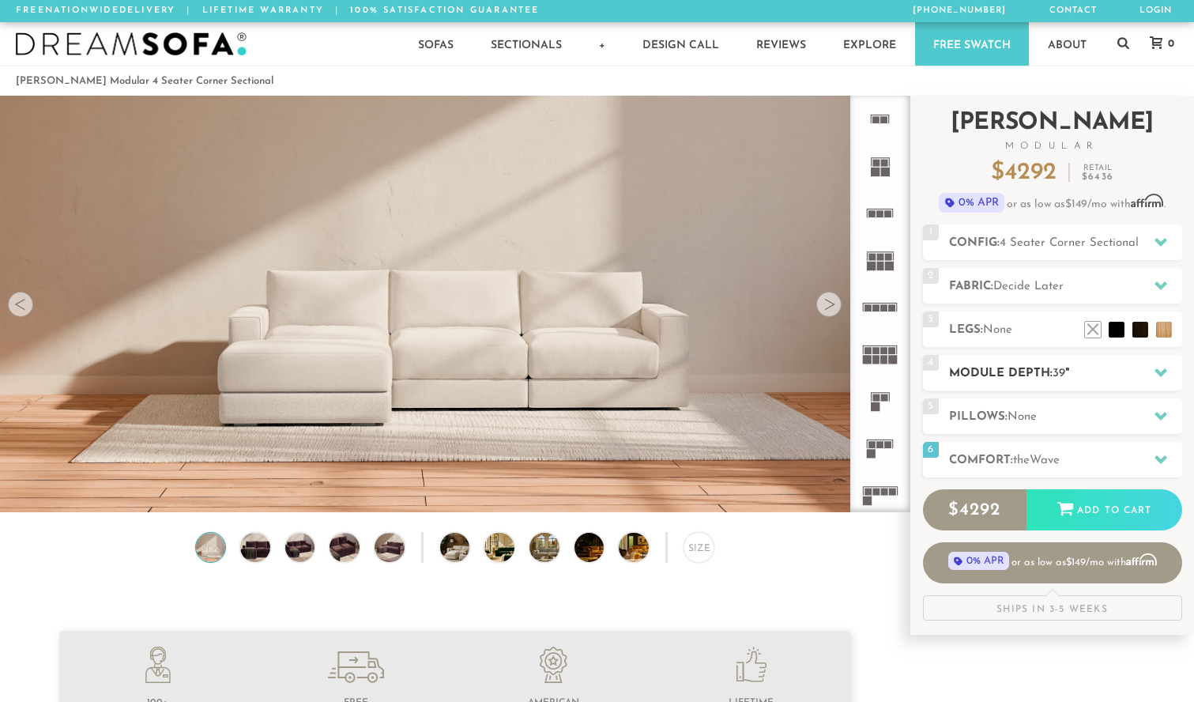
scroll to position [0, 0]
click at [1000, 277] on h2 "Fabric: Decide Later" at bounding box center [1065, 286] width 233 height 18
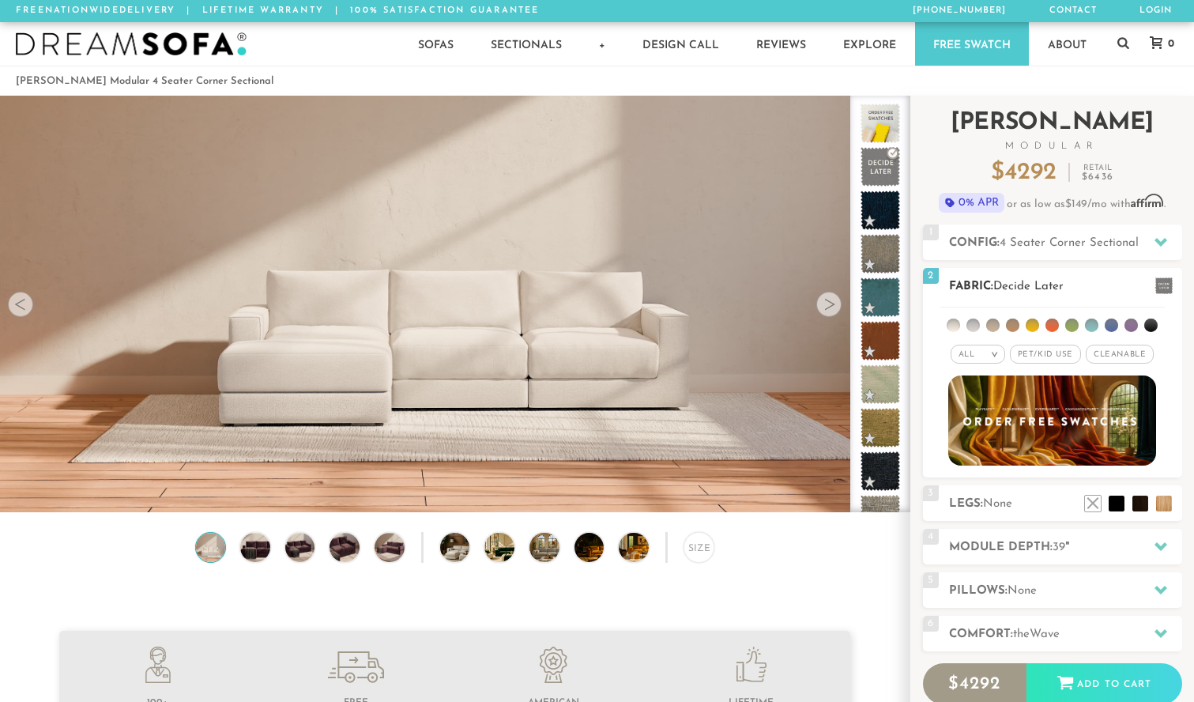
click at [1000, 277] on h2 "Fabric: Decide Later" at bounding box center [1065, 286] width 233 height 18
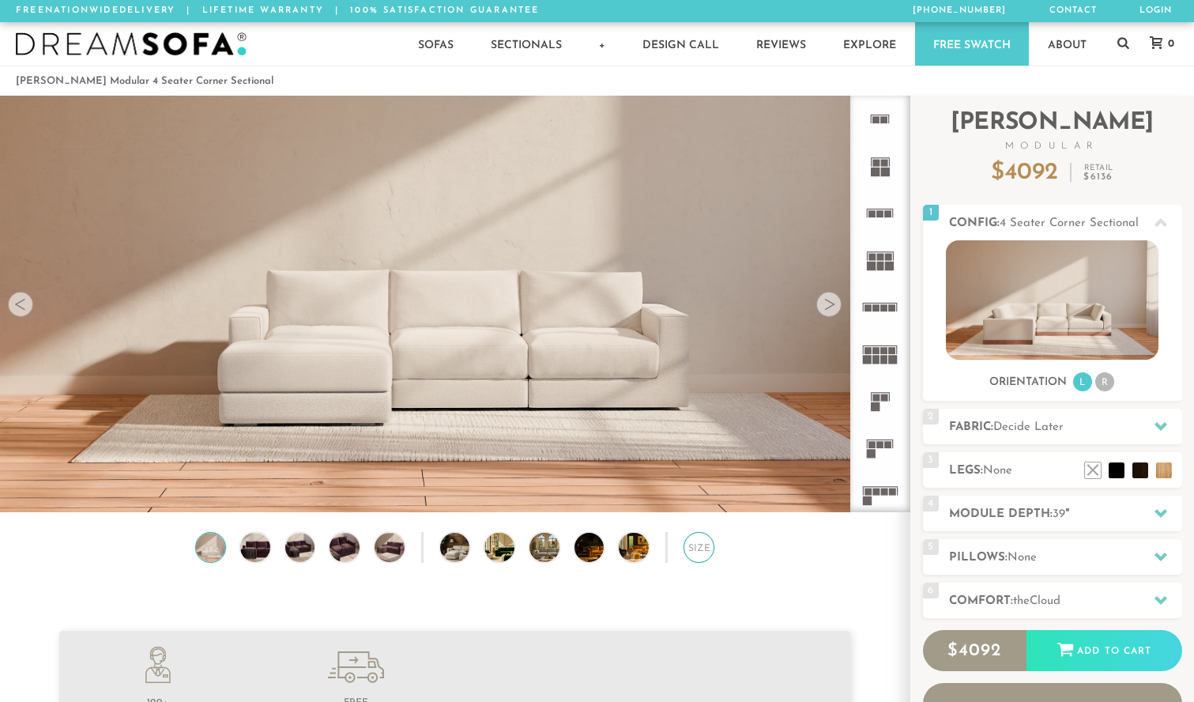
click at [706, 545] on div "Size" at bounding box center [699, 547] width 31 height 31
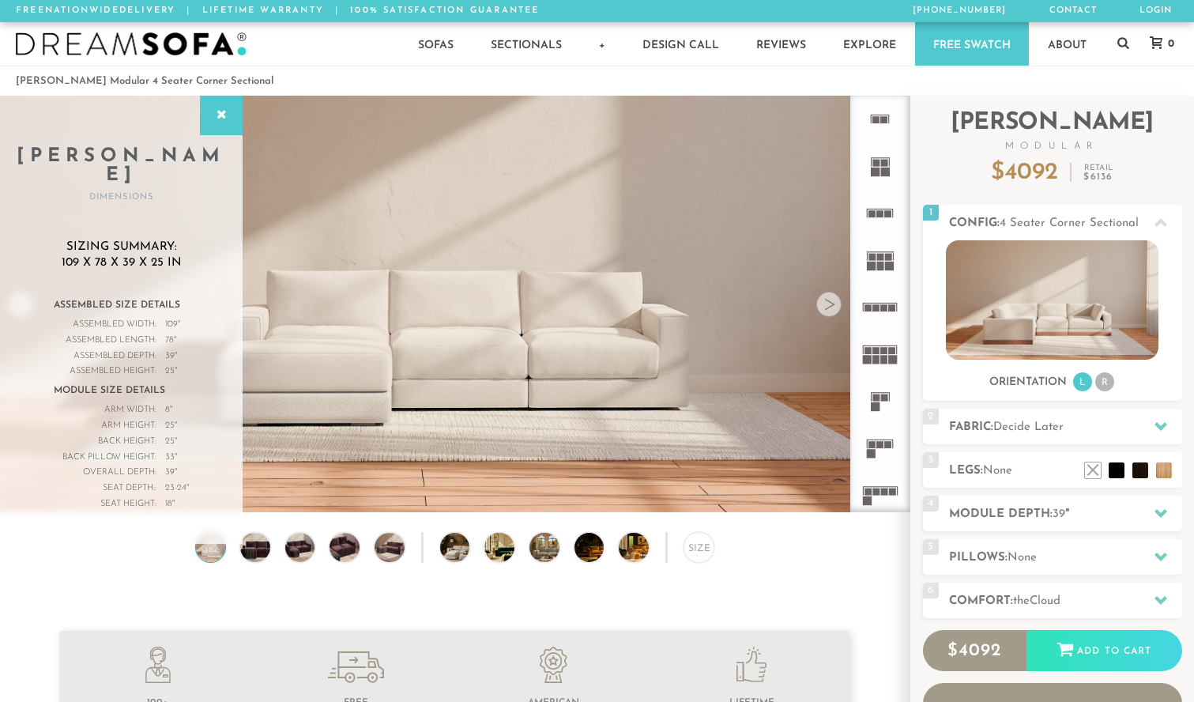
click at [766, 564] on div "Size" at bounding box center [455, 551] width 910 height 39
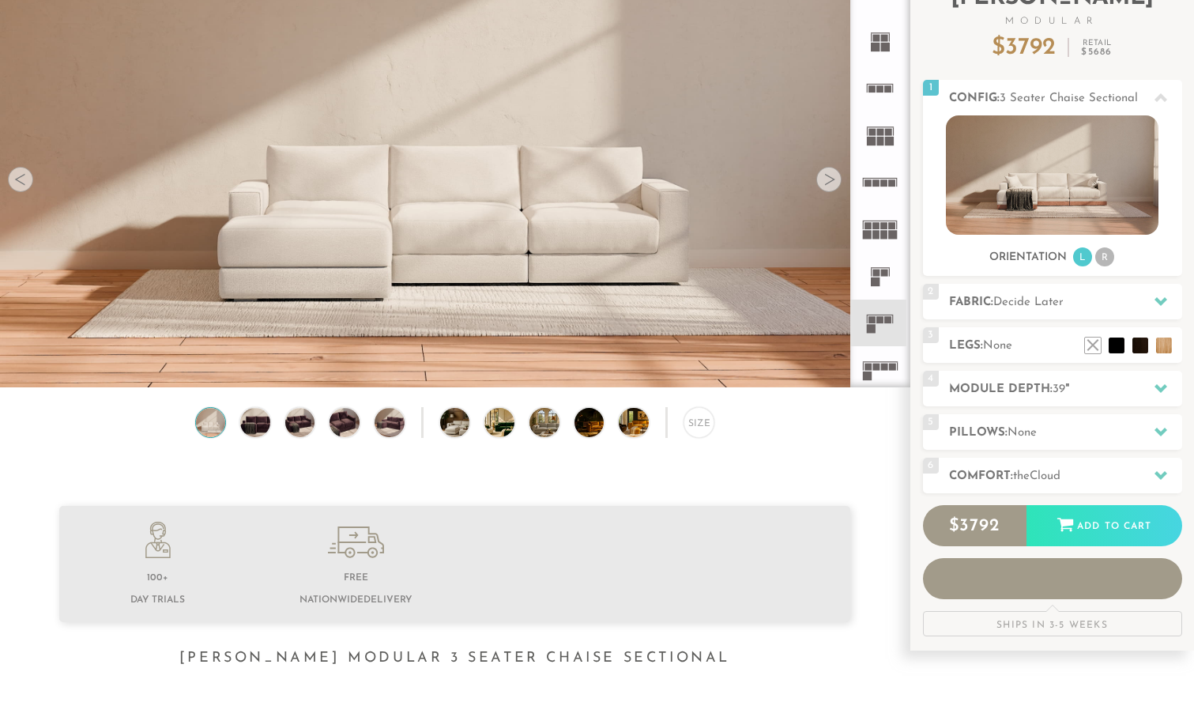
scroll to position [135, 0]
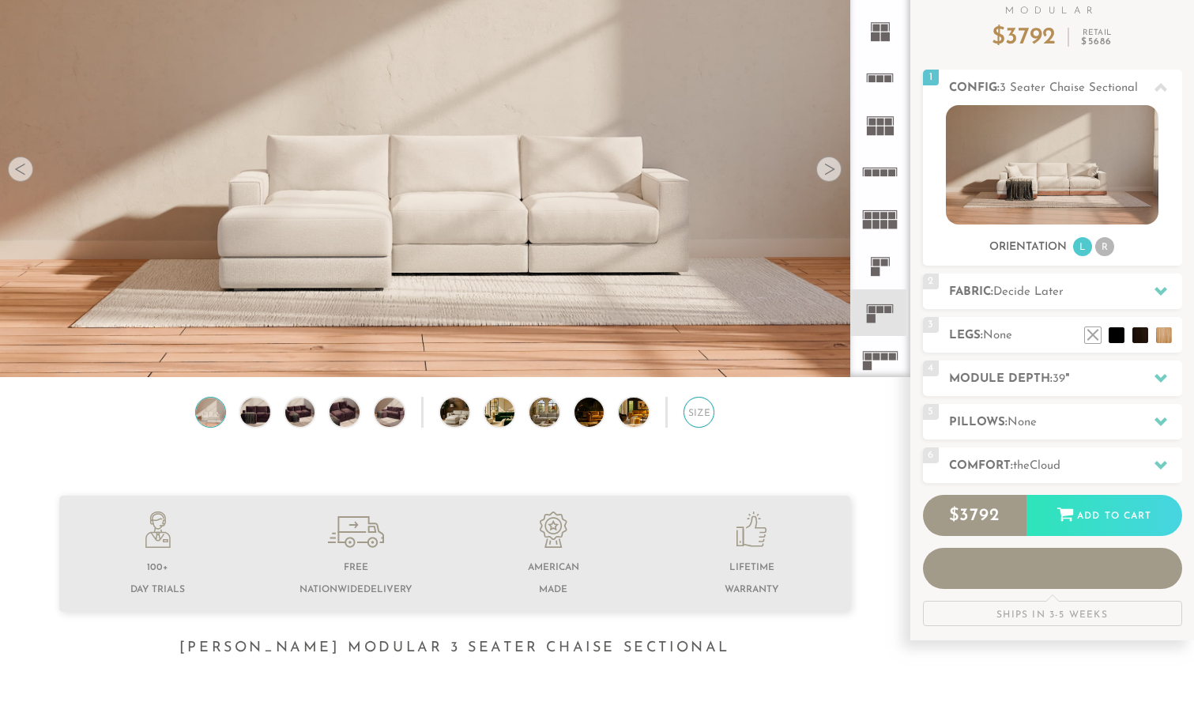
click at [703, 421] on div "Size" at bounding box center [699, 412] width 31 height 31
